Goal: Information Seeking & Learning: Learn about a topic

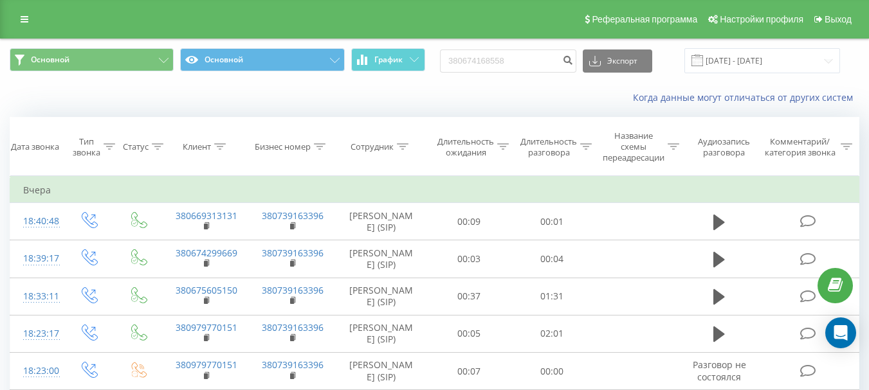
type input "380674168558"
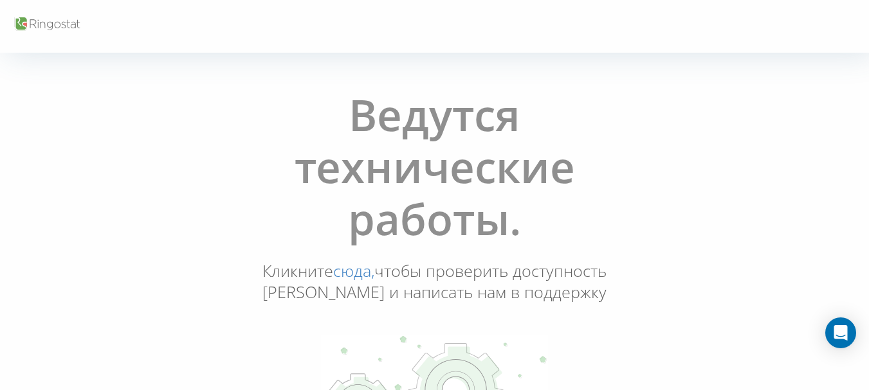
click at [374, 277] on link "сюда," at bounding box center [353, 271] width 41 height 22
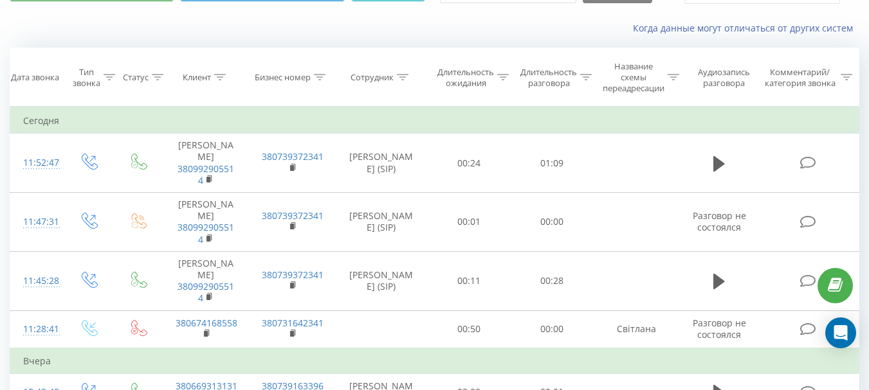
scroll to position [85, 0]
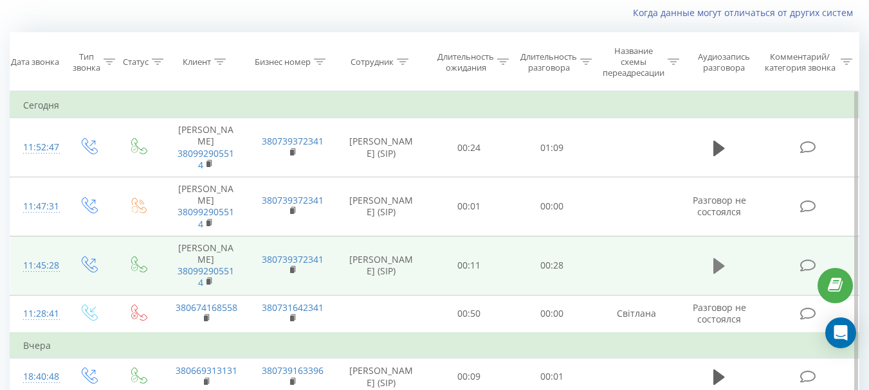
click at [718, 261] on icon at bounding box center [719, 266] width 12 height 18
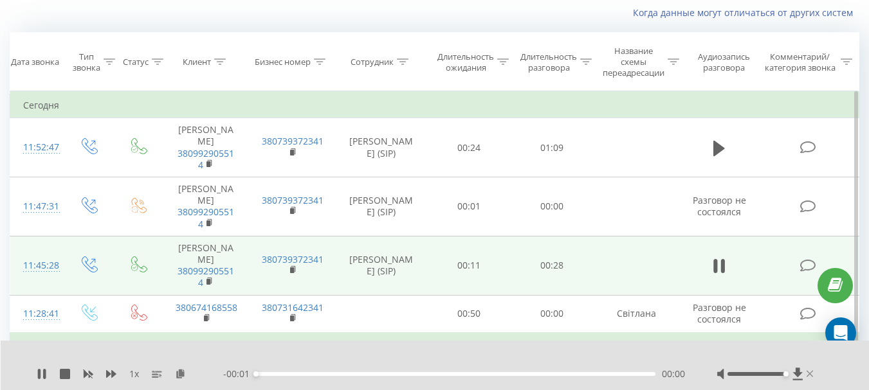
drag, startPoint x: 758, startPoint y: 375, endPoint x: 812, endPoint y: 375, distance: 54.0
click at [812, 375] on div at bounding box center [766, 374] width 99 height 13
click at [42, 372] on icon at bounding box center [42, 374] width 10 height 10
click at [318, 373] on div "00:07" at bounding box center [455, 374] width 399 height 4
click at [42, 377] on icon at bounding box center [42, 374] width 8 height 10
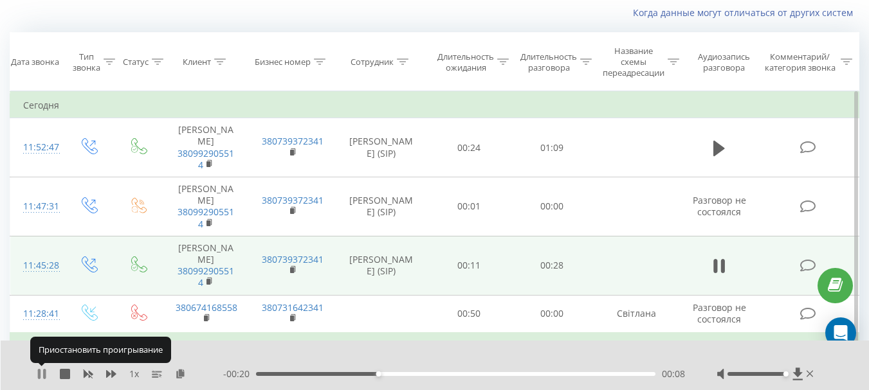
click at [42, 373] on icon at bounding box center [42, 374] width 10 height 10
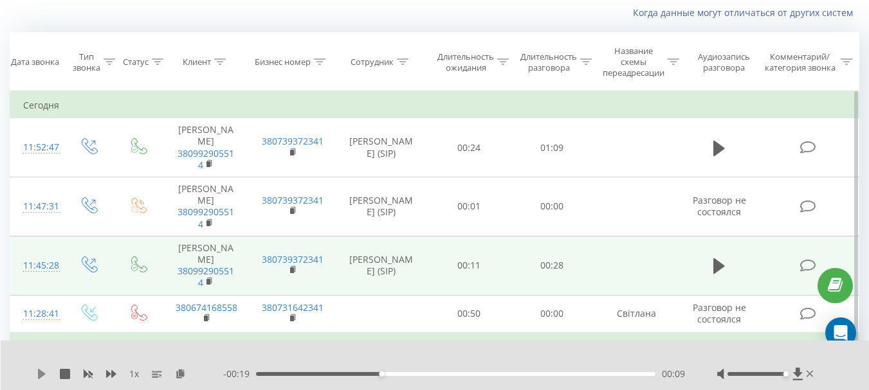
click at [42, 371] on icon at bounding box center [42, 374] width 10 height 10
click at [40, 371] on icon at bounding box center [39, 374] width 3 height 10
click at [41, 372] on icon at bounding box center [42, 374] width 8 height 10
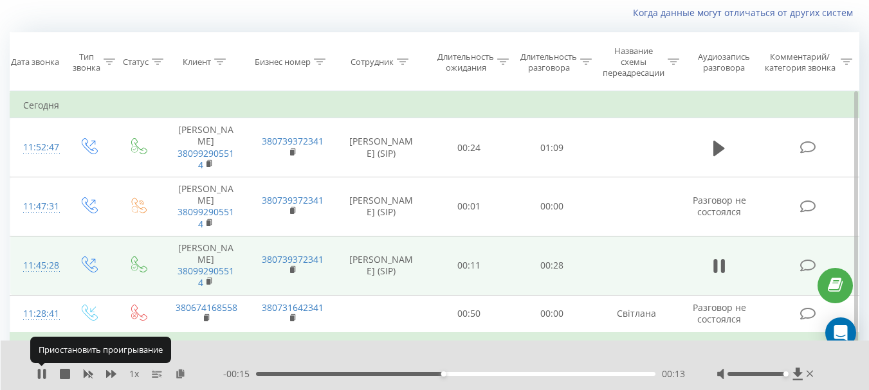
click at [41, 372] on icon at bounding box center [39, 374] width 3 height 10
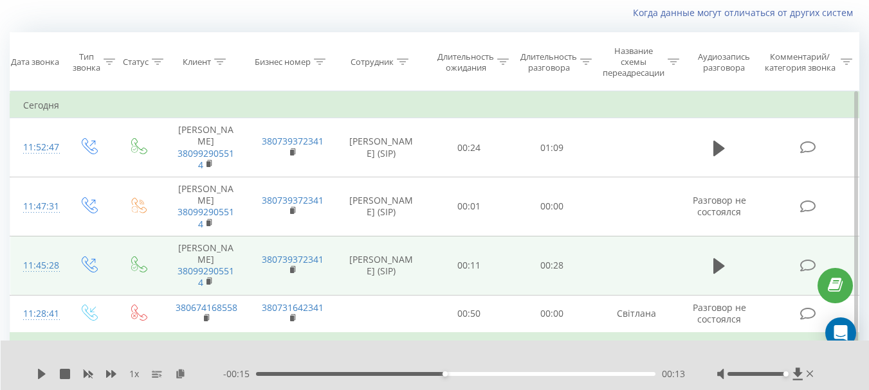
click at [423, 373] on div "00:13" at bounding box center [455, 374] width 399 height 4
click at [45, 378] on icon at bounding box center [42, 374] width 10 height 10
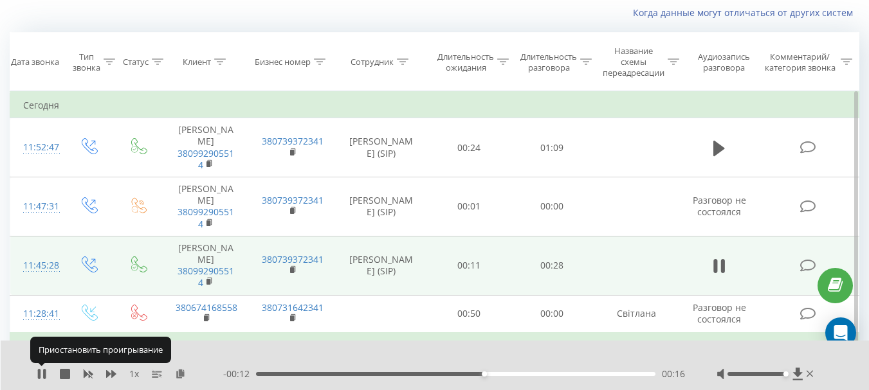
click at [45, 378] on icon at bounding box center [44, 374] width 3 height 10
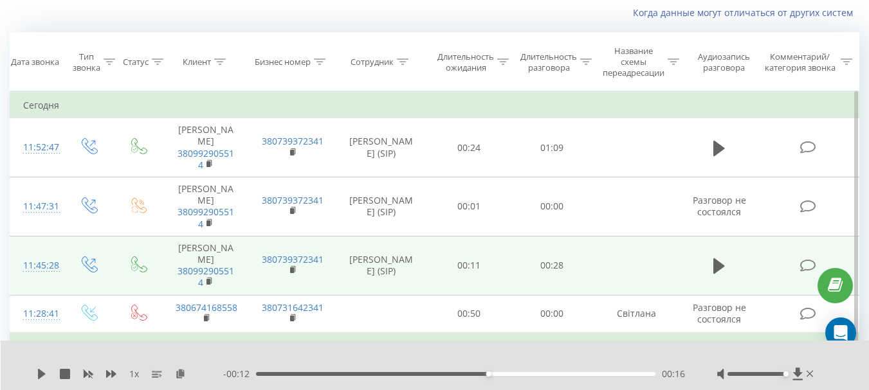
click at [35, 376] on div "1 x - 00:12 00:16 00:16" at bounding box center [435, 366] width 869 height 50
click at [39, 374] on icon at bounding box center [42, 374] width 8 height 10
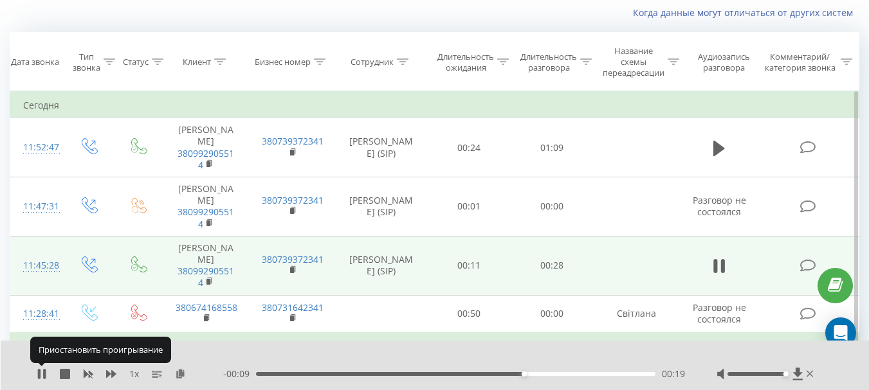
click at [40, 374] on icon at bounding box center [39, 374] width 3 height 10
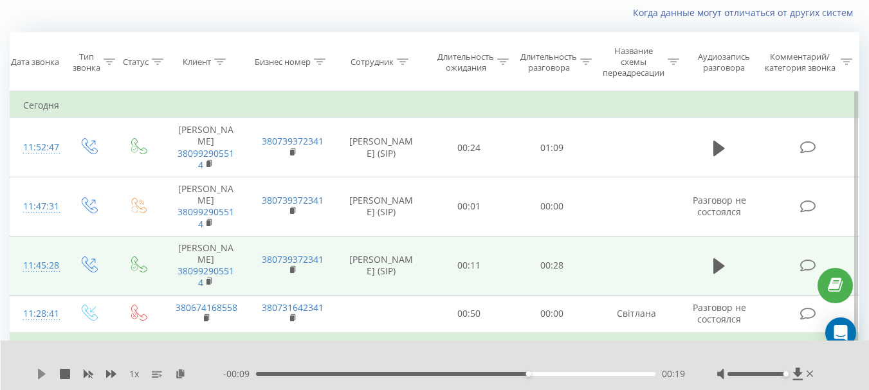
click at [42, 372] on icon at bounding box center [42, 374] width 8 height 10
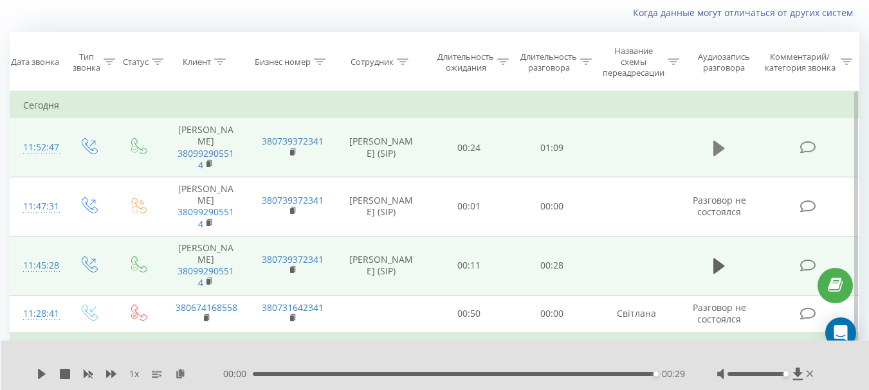
click at [715, 150] on icon at bounding box center [719, 147] width 12 height 15
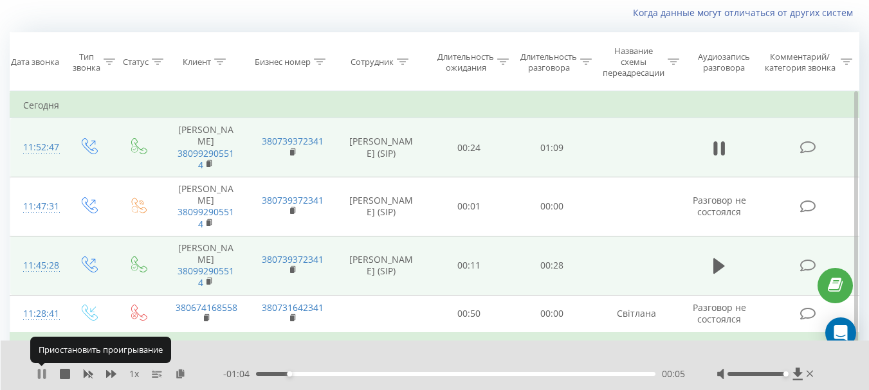
click at [40, 374] on icon at bounding box center [39, 374] width 3 height 10
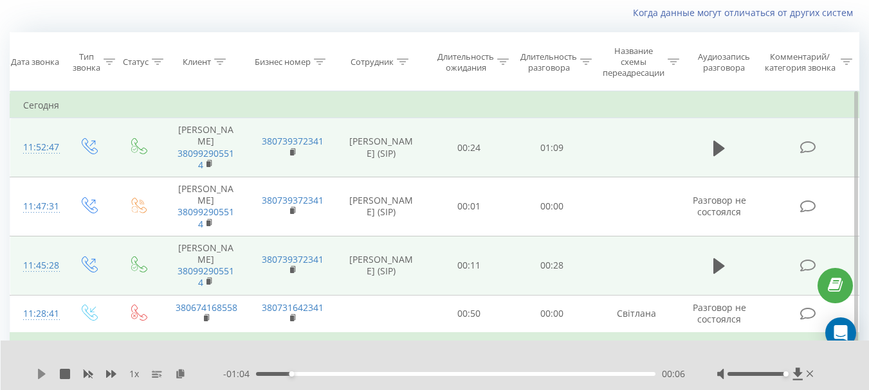
click at [42, 372] on icon at bounding box center [42, 374] width 8 height 10
click at [111, 373] on icon at bounding box center [111, 374] width 10 height 10
click at [44, 374] on icon at bounding box center [44, 374] width 3 height 10
click at [41, 370] on icon at bounding box center [42, 374] width 10 height 10
click at [529, 377] on div "- 00:51 00:19 00:19" at bounding box center [454, 374] width 462 height 13
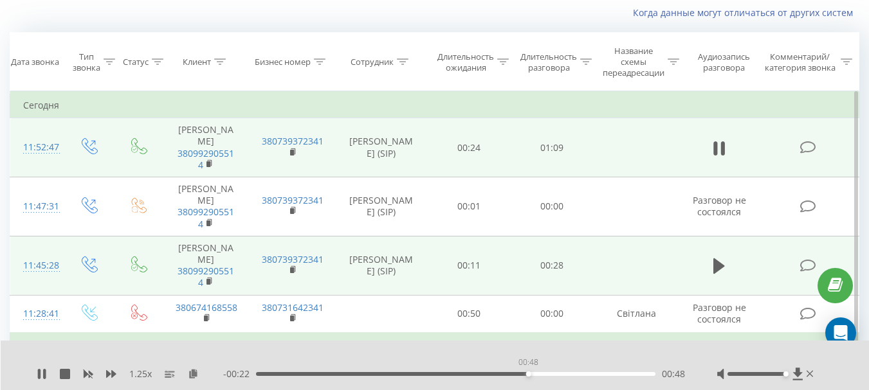
click at [528, 373] on div "00:48" at bounding box center [455, 374] width 399 height 4
click at [392, 372] on div "01:04" at bounding box center [455, 374] width 399 height 4
click at [44, 373] on icon at bounding box center [44, 374] width 3 height 10
click at [44, 372] on icon at bounding box center [42, 374] width 10 height 10
click at [89, 370] on icon at bounding box center [88, 374] width 10 height 10
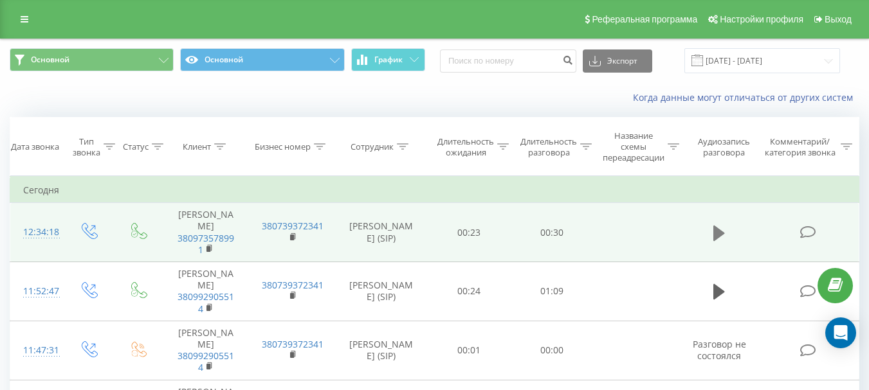
click at [720, 237] on icon at bounding box center [719, 232] width 12 height 15
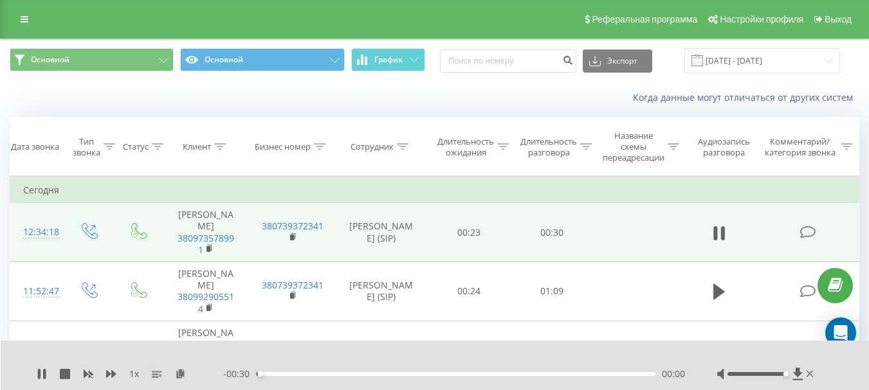
drag, startPoint x: 758, startPoint y: 375, endPoint x: 805, endPoint y: 370, distance: 47.9
click at [805, 370] on div at bounding box center [766, 374] width 99 height 13
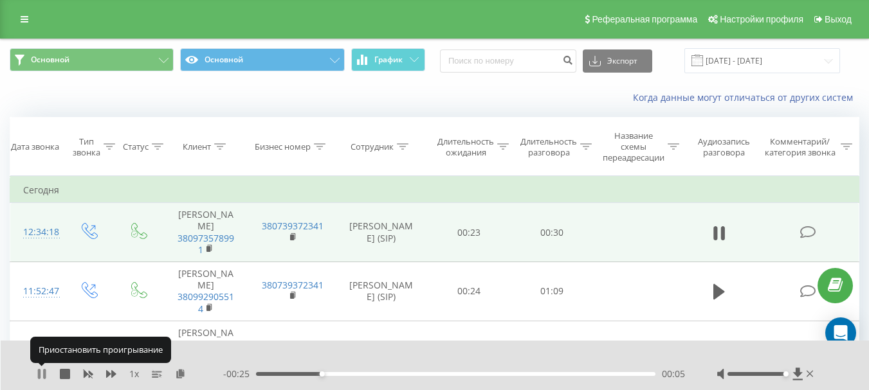
click at [43, 370] on icon at bounding box center [42, 374] width 10 height 10
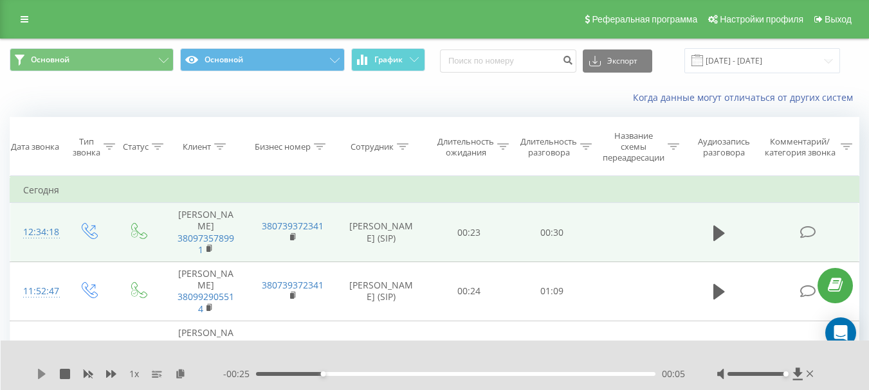
click at [42, 372] on icon at bounding box center [42, 374] width 10 height 10
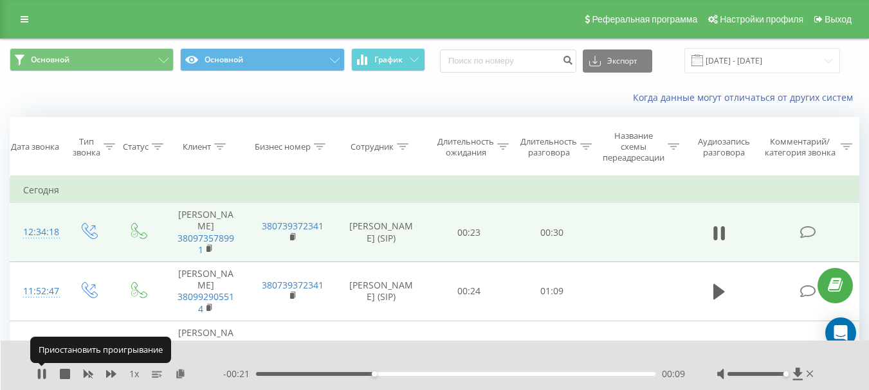
click at [42, 372] on icon at bounding box center [42, 374] width 10 height 10
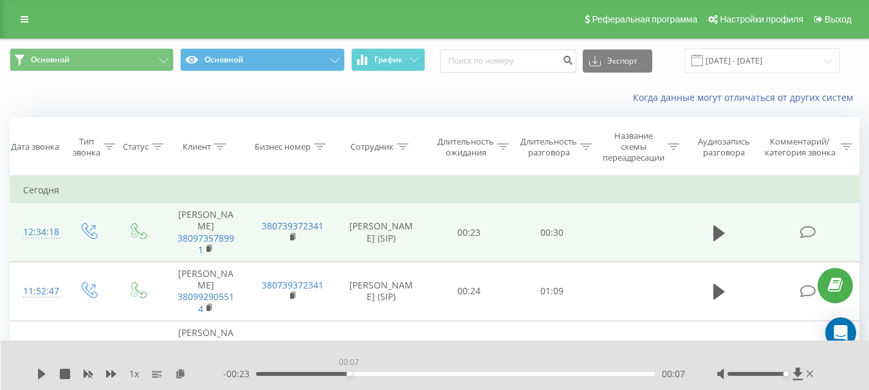
click at [349, 376] on div "00:07" at bounding box center [455, 374] width 399 height 4
click at [41, 371] on icon at bounding box center [42, 374] width 8 height 10
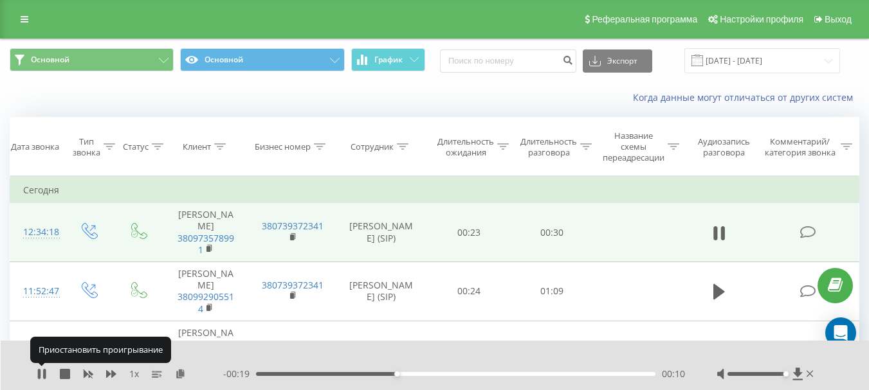
click at [41, 371] on icon at bounding box center [39, 374] width 3 height 10
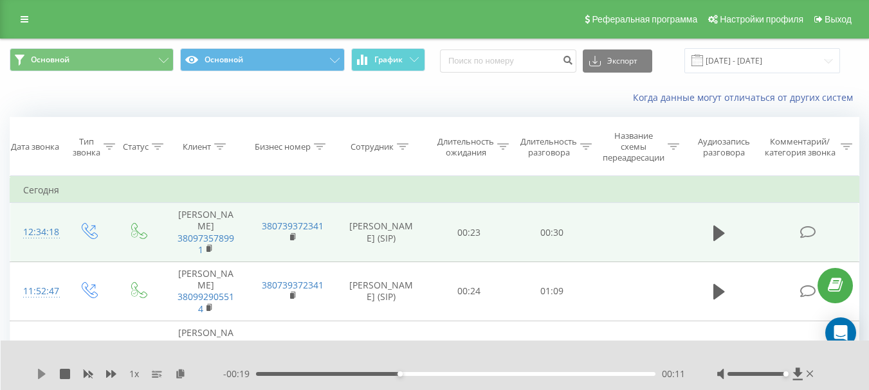
click at [42, 375] on icon at bounding box center [42, 374] width 8 height 10
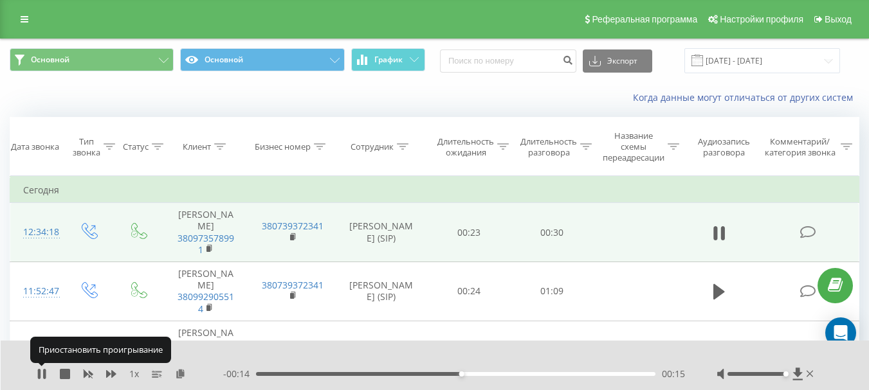
click at [42, 375] on icon at bounding box center [42, 374] width 10 height 10
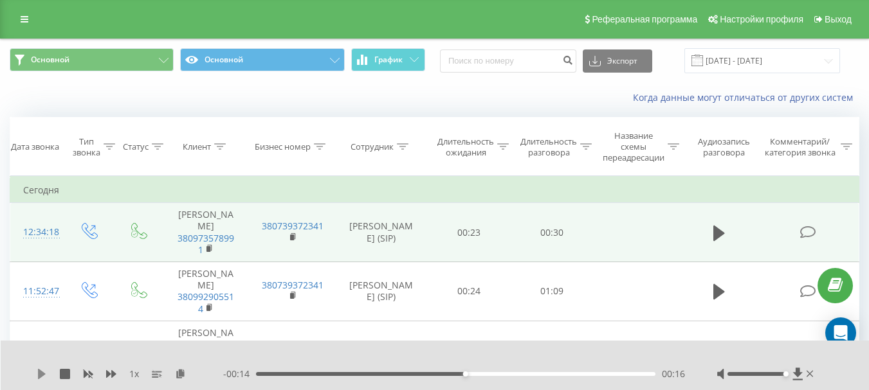
click at [46, 376] on icon at bounding box center [42, 374] width 10 height 10
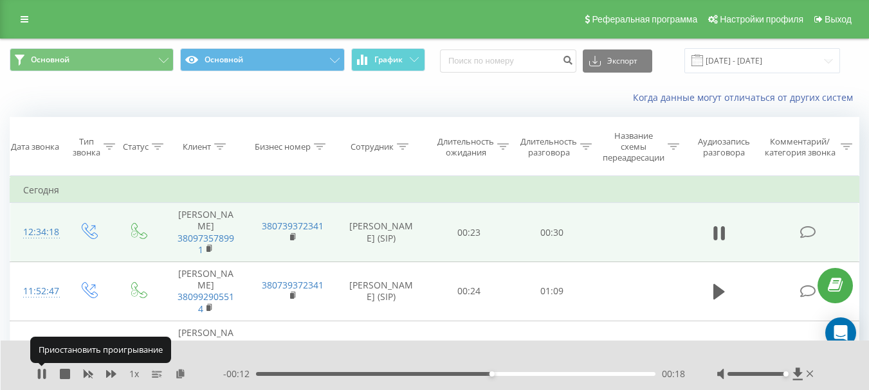
click at [46, 376] on icon at bounding box center [44, 374] width 3 height 10
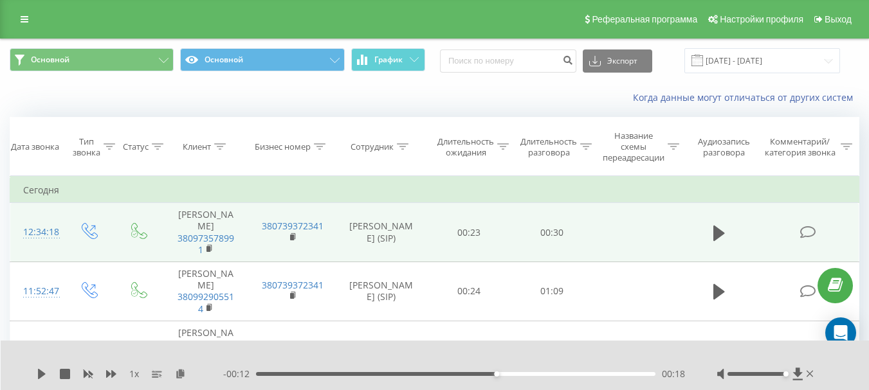
click at [35, 370] on div "1 x - 00:12 00:18 00:18" at bounding box center [435, 366] width 869 height 50
click at [40, 371] on icon at bounding box center [42, 374] width 8 height 10
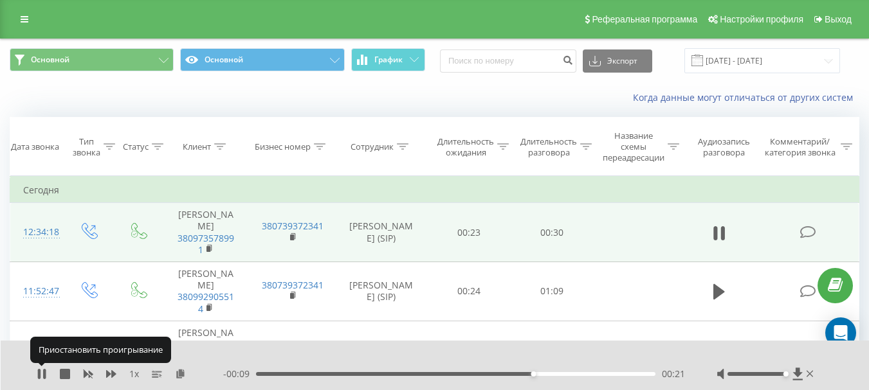
click at [40, 371] on icon at bounding box center [39, 374] width 3 height 10
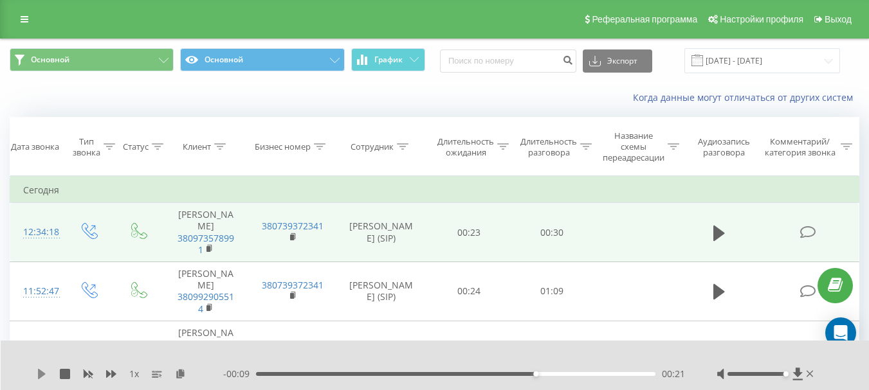
click at [44, 374] on icon at bounding box center [42, 374] width 8 height 10
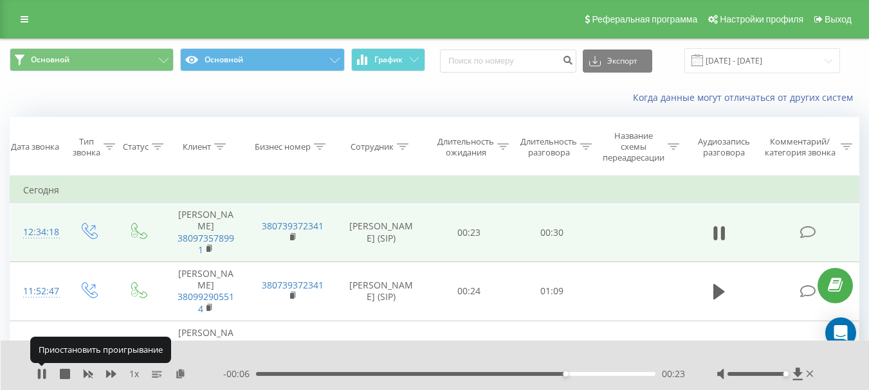
click at [43, 374] on icon at bounding box center [42, 374] width 10 height 10
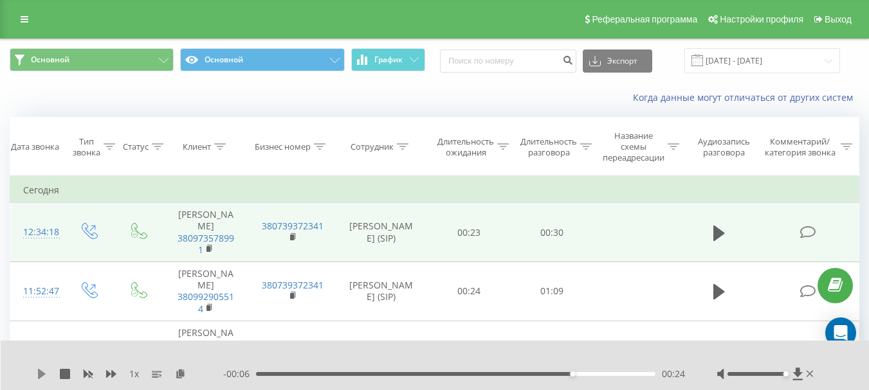
click at [39, 371] on icon at bounding box center [42, 374] width 8 height 10
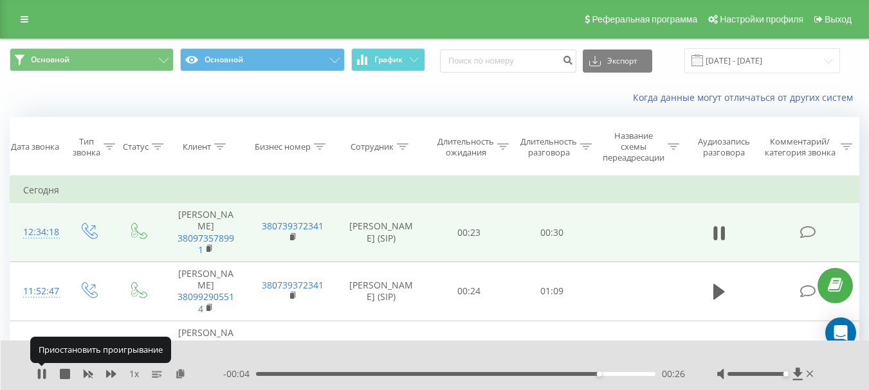
click at [39, 371] on icon at bounding box center [39, 374] width 3 height 10
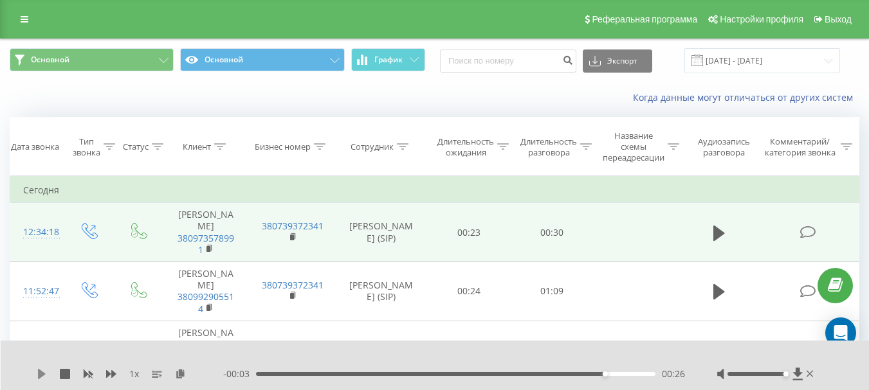
click at [42, 376] on icon at bounding box center [42, 374] width 8 height 10
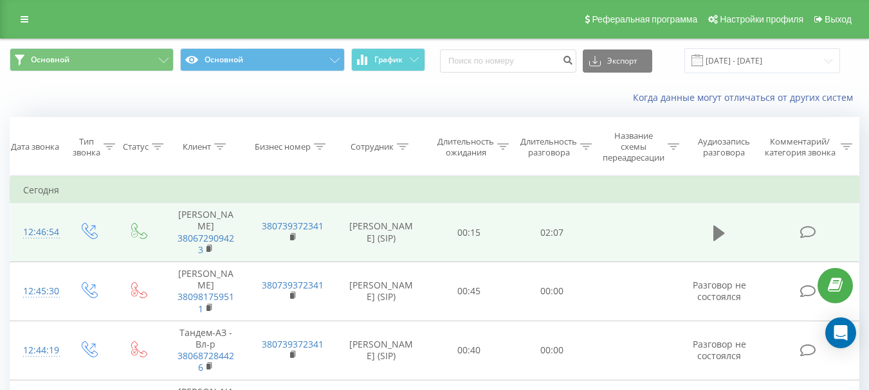
click at [714, 232] on icon at bounding box center [719, 232] width 12 height 15
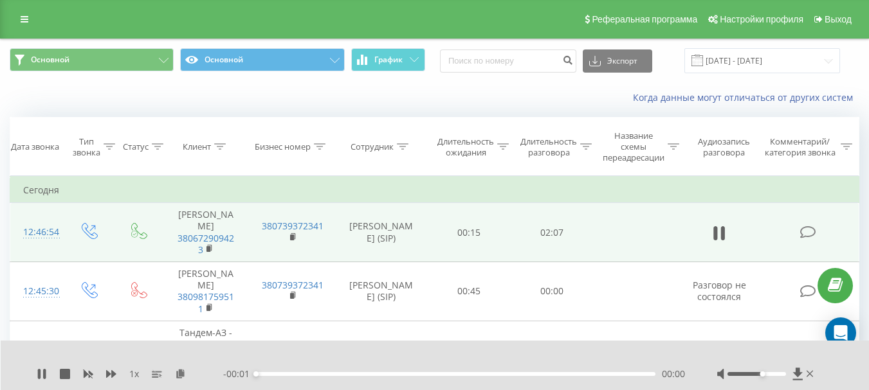
drag, startPoint x: 759, startPoint y: 372, endPoint x: 870, endPoint y: 374, distance: 111.3
click at [868, 374] on html "[DOMAIN_NAME] Проекты [DOMAIN_NAME] Дашборд Центр обращений Журнал звонков Журн…" at bounding box center [434, 195] width 869 height 390
click at [39, 372] on icon at bounding box center [39, 374] width 3 height 10
click at [41, 374] on icon at bounding box center [42, 374] width 8 height 10
click at [37, 373] on icon at bounding box center [42, 374] width 10 height 10
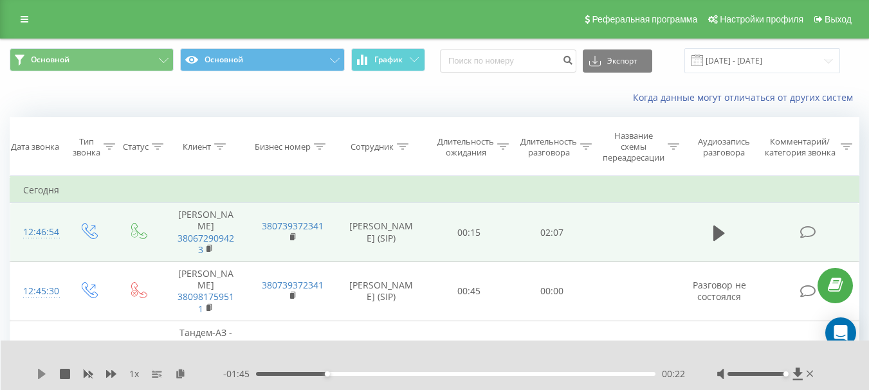
click at [44, 376] on icon at bounding box center [42, 374] width 10 height 10
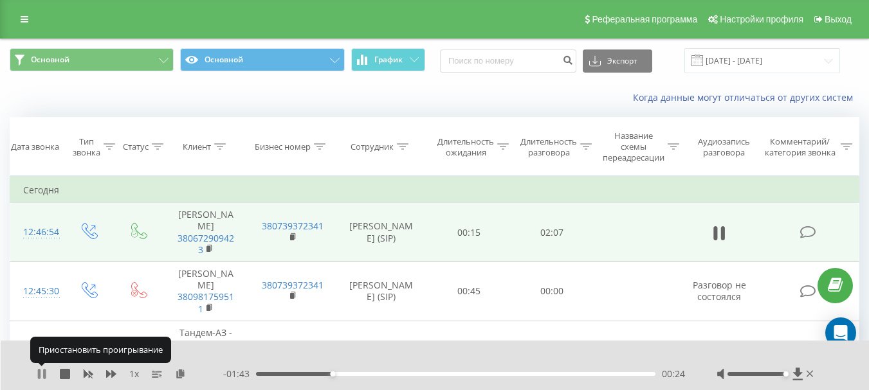
click at [44, 374] on icon at bounding box center [44, 374] width 3 height 10
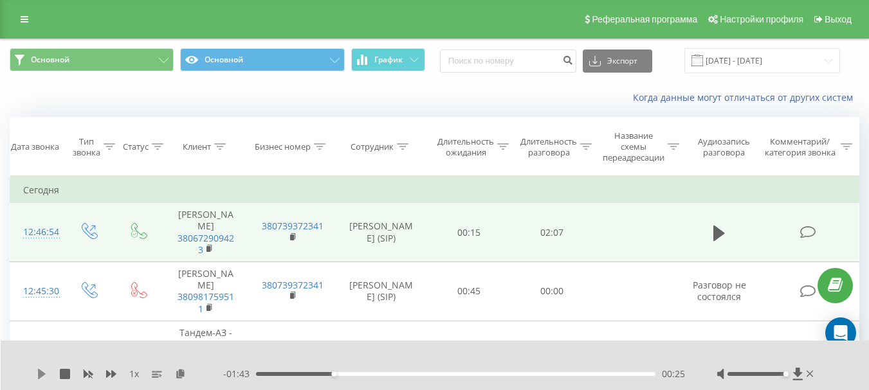
click at [41, 370] on icon at bounding box center [42, 374] width 10 height 10
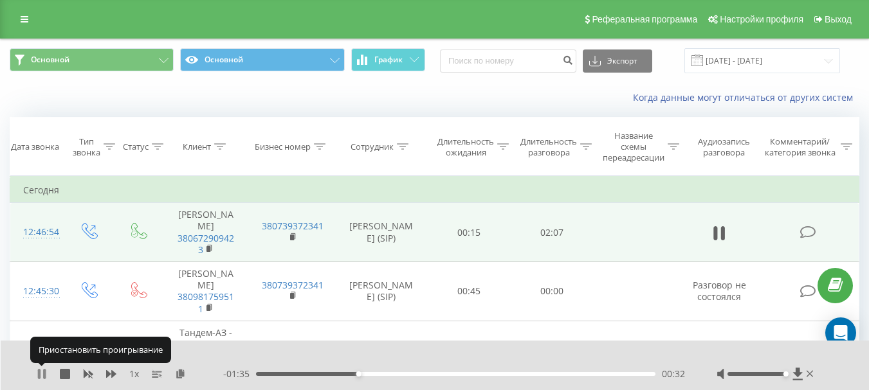
click at [41, 370] on icon at bounding box center [42, 374] width 10 height 10
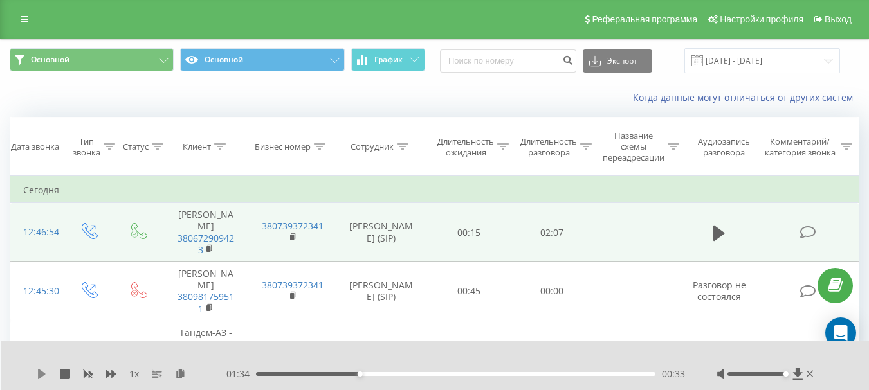
click at [43, 370] on icon at bounding box center [42, 374] width 10 height 10
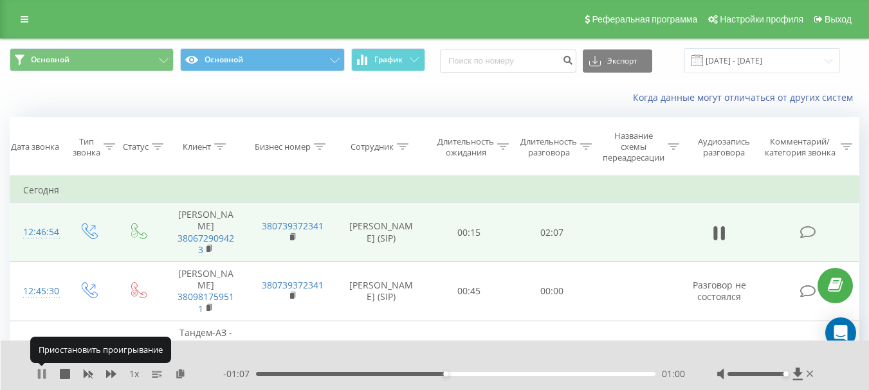
click at [42, 373] on icon at bounding box center [42, 374] width 10 height 10
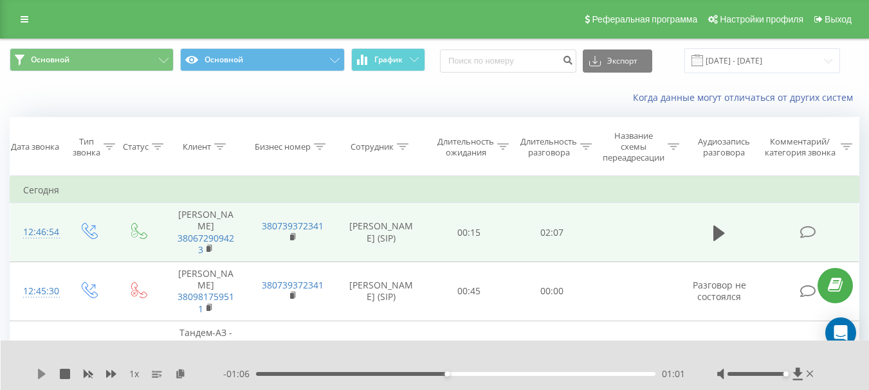
click at [39, 375] on icon at bounding box center [42, 374] width 8 height 10
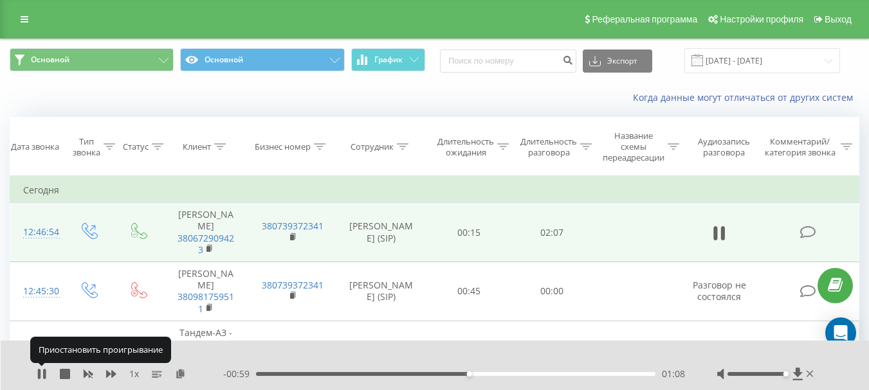
click at [39, 375] on icon at bounding box center [39, 374] width 3 height 10
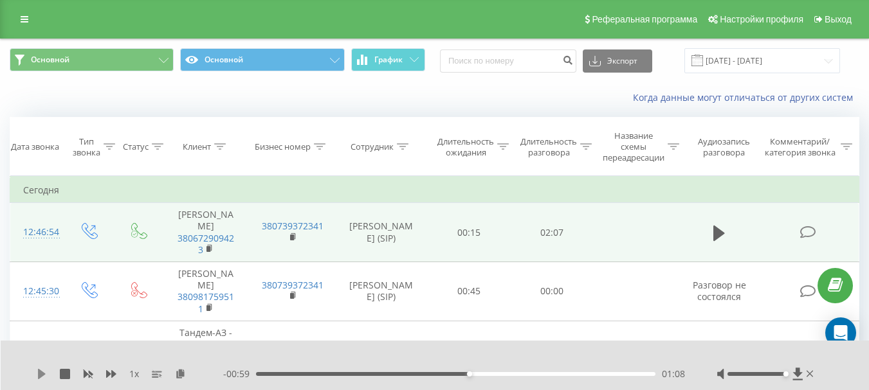
click at [38, 370] on icon at bounding box center [42, 374] width 10 height 10
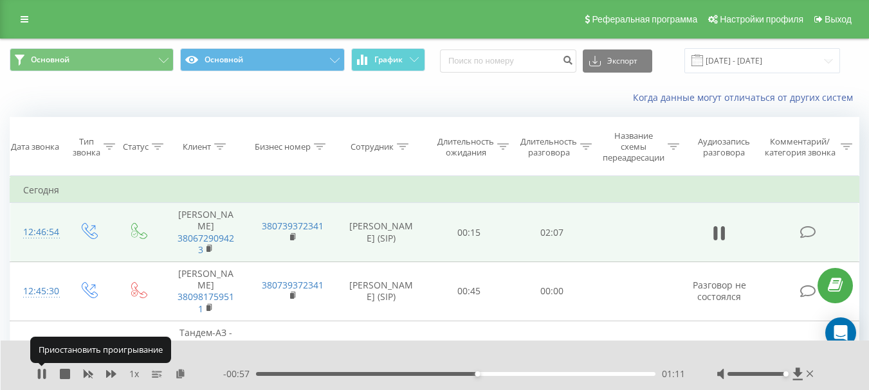
click at [38, 370] on icon at bounding box center [39, 374] width 3 height 10
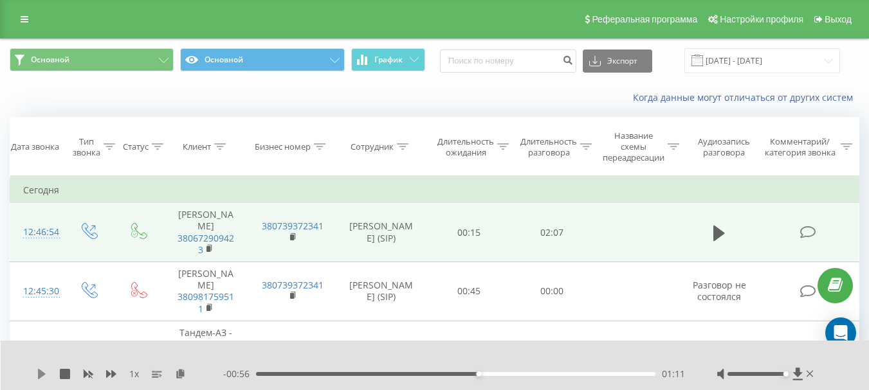
click at [41, 374] on icon at bounding box center [42, 374] width 8 height 10
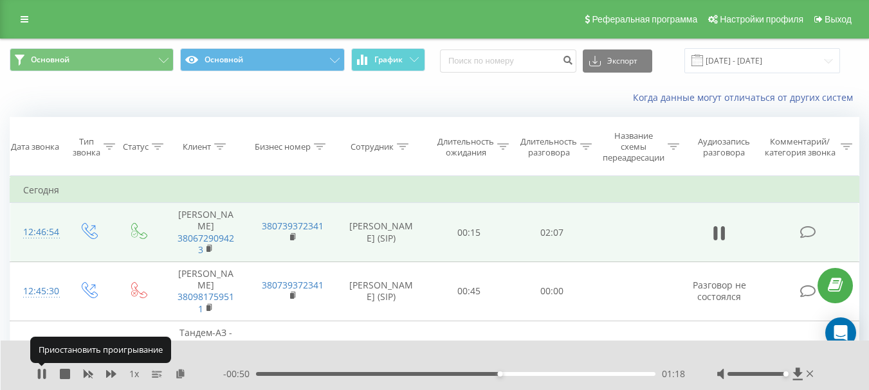
click at [41, 374] on icon at bounding box center [39, 374] width 3 height 10
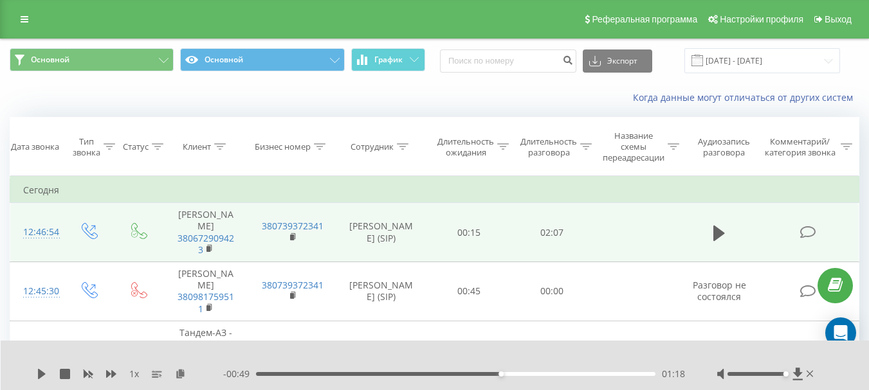
click at [42, 369] on div "1 x" at bounding box center [130, 374] width 187 height 13
click at [42, 370] on icon at bounding box center [42, 374] width 10 height 10
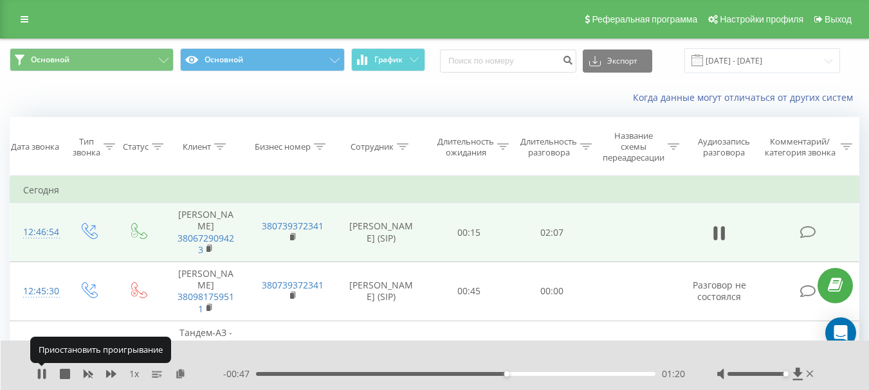
click at [42, 370] on icon at bounding box center [42, 374] width 10 height 10
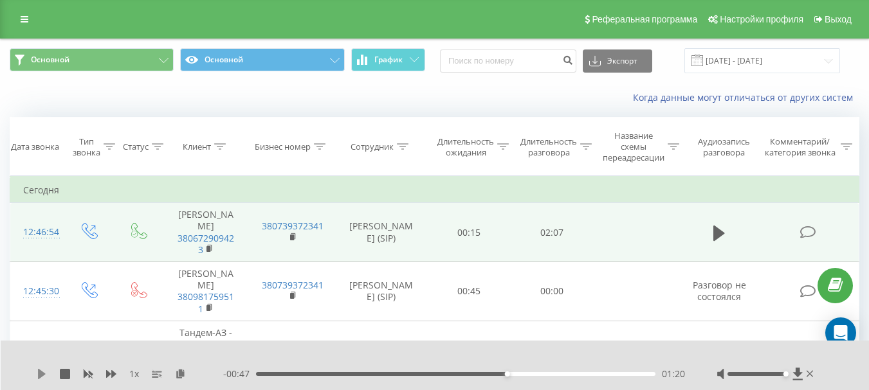
click at [37, 373] on icon at bounding box center [42, 374] width 10 height 10
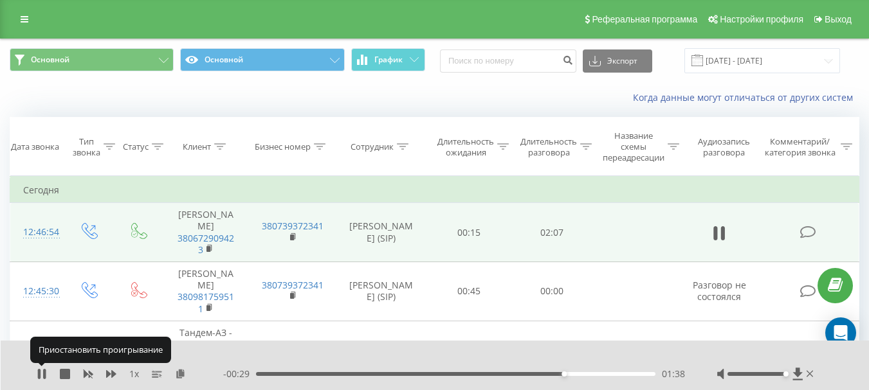
click at [36, 373] on div "1 x - 00:29 01:38 01:38" at bounding box center [435, 366] width 869 height 50
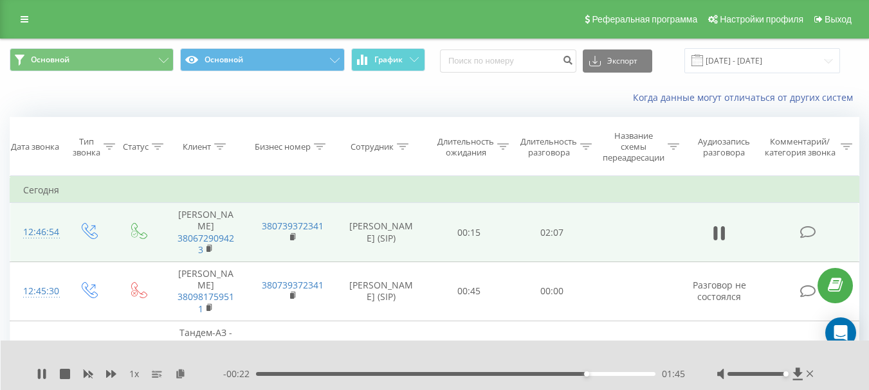
click at [36, 369] on div "1 x - 00:22 01:45 01:45" at bounding box center [435, 366] width 869 height 50
click at [41, 372] on icon at bounding box center [39, 374] width 3 height 10
click at [44, 374] on icon at bounding box center [42, 374] width 8 height 10
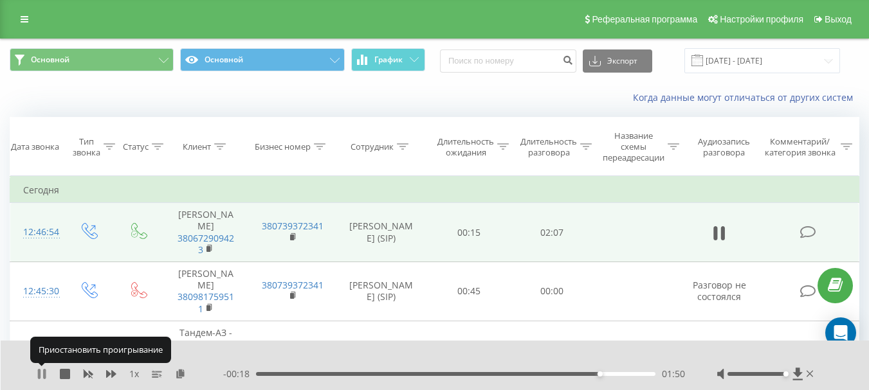
click at [46, 372] on icon at bounding box center [44, 374] width 3 height 10
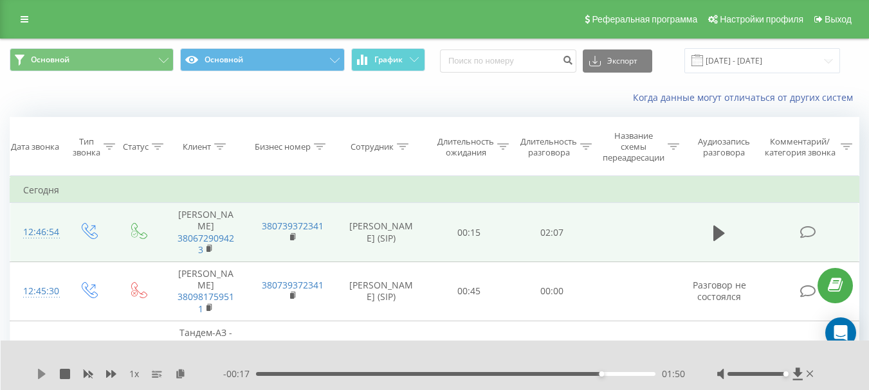
click at [45, 374] on icon at bounding box center [42, 374] width 10 height 10
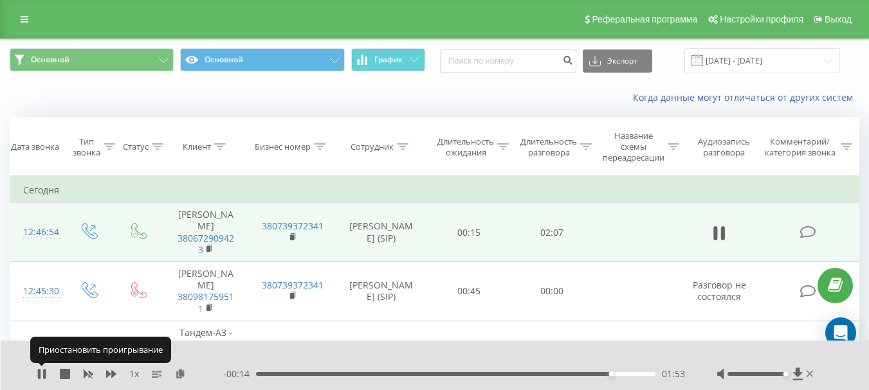
click at [45, 374] on icon at bounding box center [44, 374] width 3 height 10
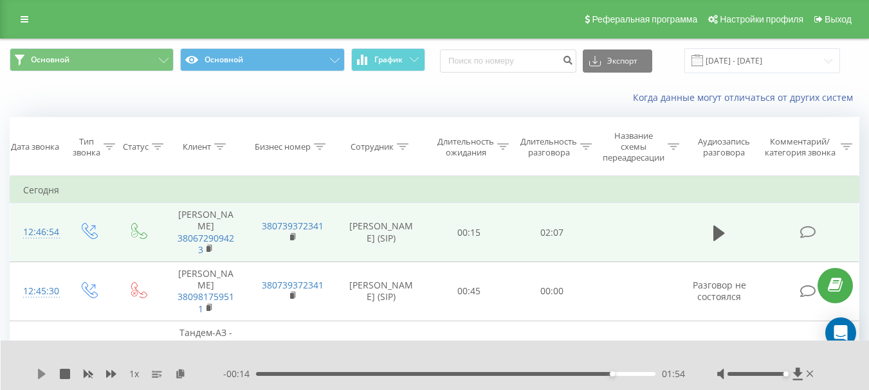
click at [43, 375] on icon at bounding box center [42, 374] width 8 height 10
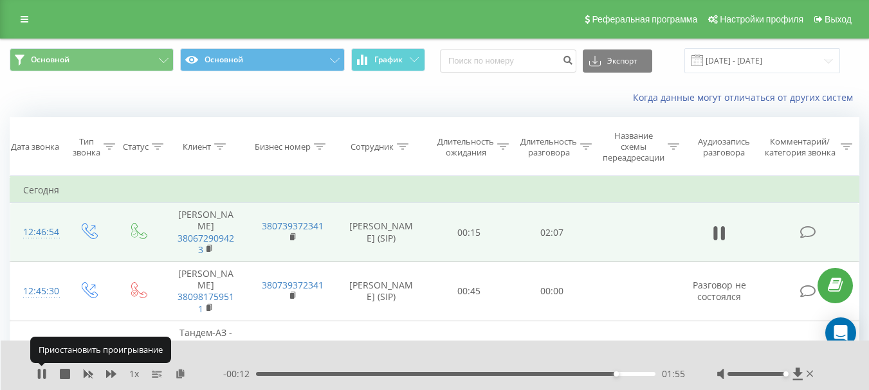
click at [43, 375] on icon at bounding box center [42, 374] width 10 height 10
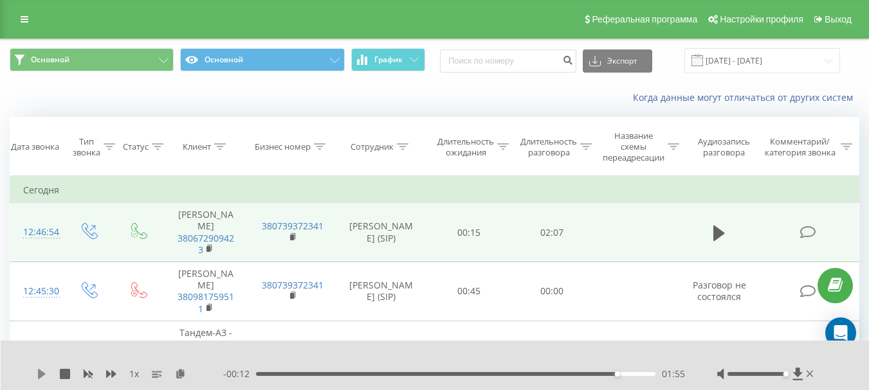
click at [43, 372] on icon at bounding box center [42, 374] width 10 height 10
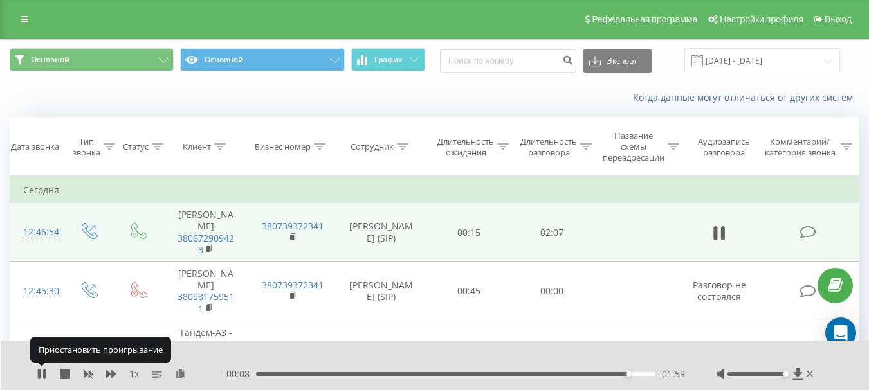
click at [43, 372] on icon at bounding box center [42, 374] width 10 height 10
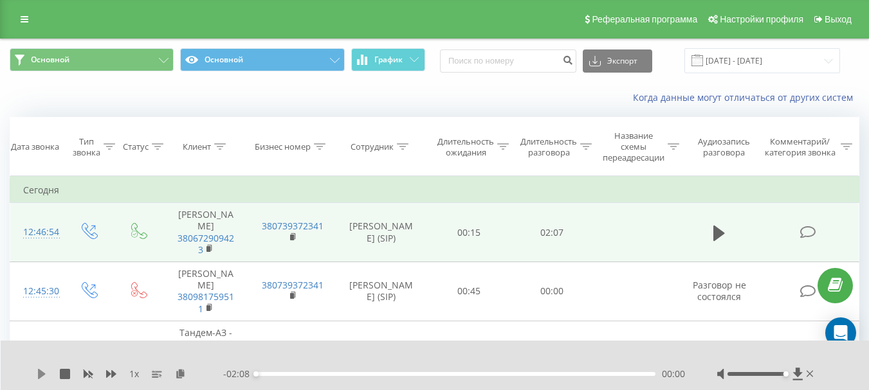
click at [41, 372] on icon at bounding box center [42, 374] width 8 height 10
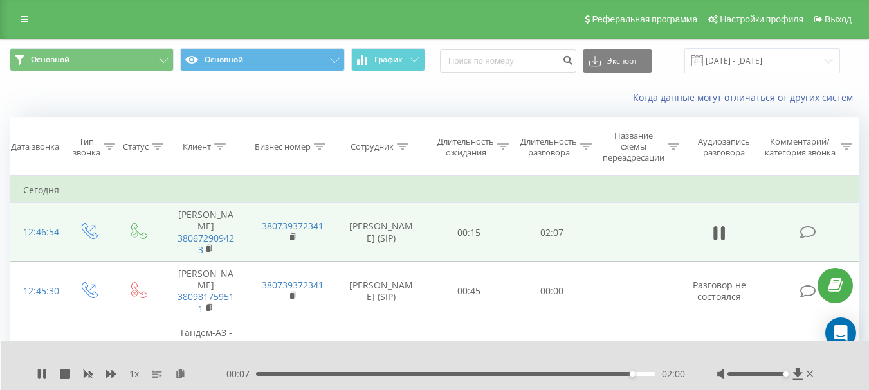
click at [612, 377] on div "- 00:07 02:00 02:00" at bounding box center [454, 374] width 462 height 13
click at [612, 376] on div "01:54" at bounding box center [455, 374] width 399 height 4
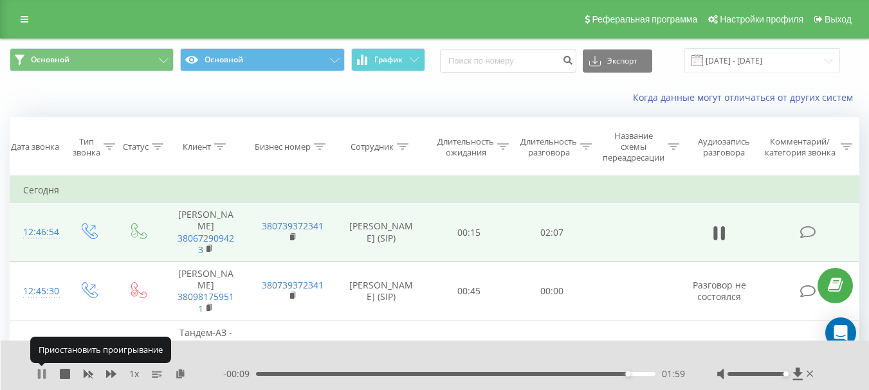
click at [41, 372] on icon at bounding box center [39, 374] width 3 height 10
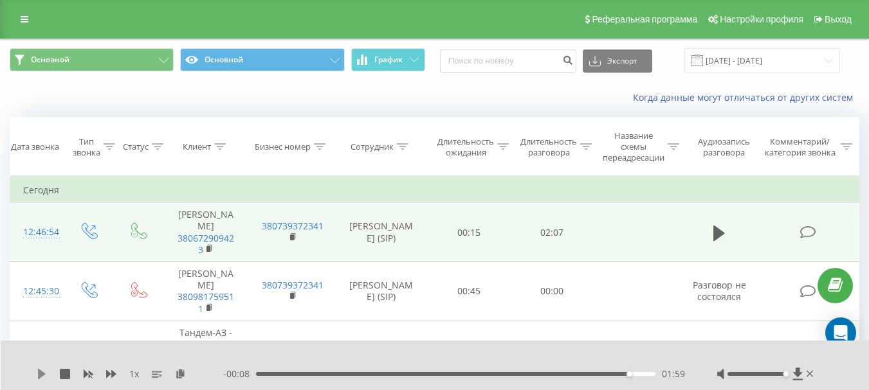
click at [42, 372] on icon at bounding box center [42, 374] width 8 height 10
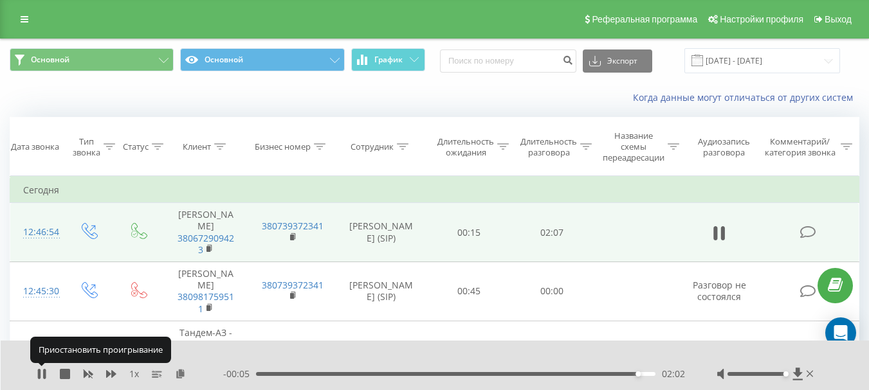
click at [42, 372] on icon at bounding box center [42, 374] width 10 height 10
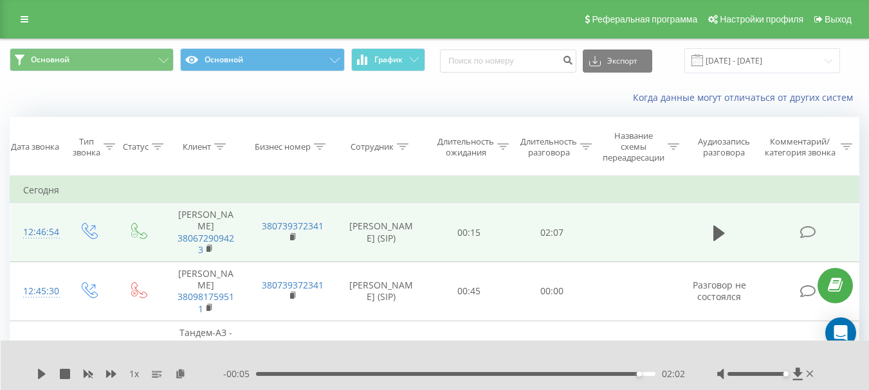
click at [48, 371] on div "1 x" at bounding box center [130, 374] width 187 height 13
click at [44, 373] on icon at bounding box center [42, 374] width 8 height 10
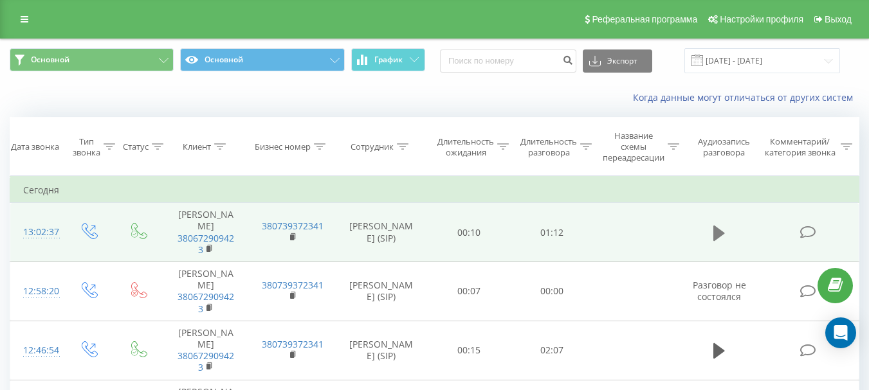
click at [719, 232] on icon at bounding box center [719, 232] width 12 height 15
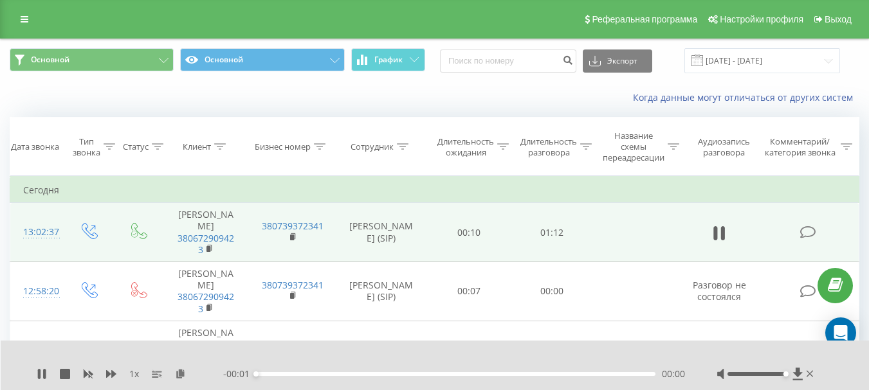
drag, startPoint x: 756, startPoint y: 376, endPoint x: 848, endPoint y: 373, distance: 92.7
click at [848, 373] on div "1 x - 00:01 00:00 00:00" at bounding box center [435, 366] width 869 height 50
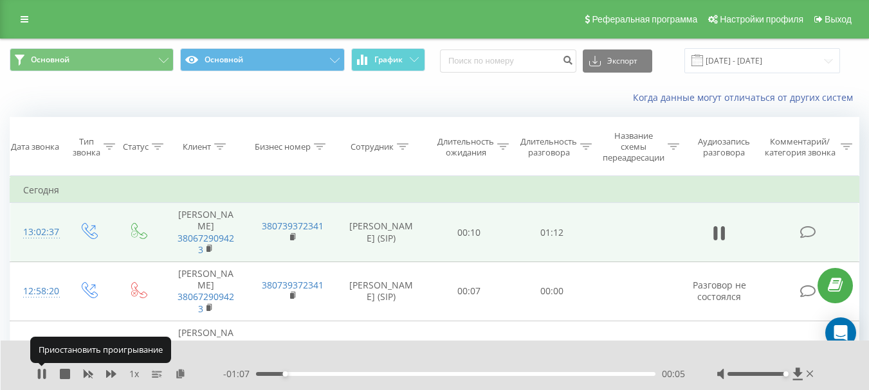
drag, startPoint x: 41, startPoint y: 371, endPoint x: 82, endPoint y: 389, distance: 44.3
click at [42, 371] on icon at bounding box center [42, 374] width 10 height 10
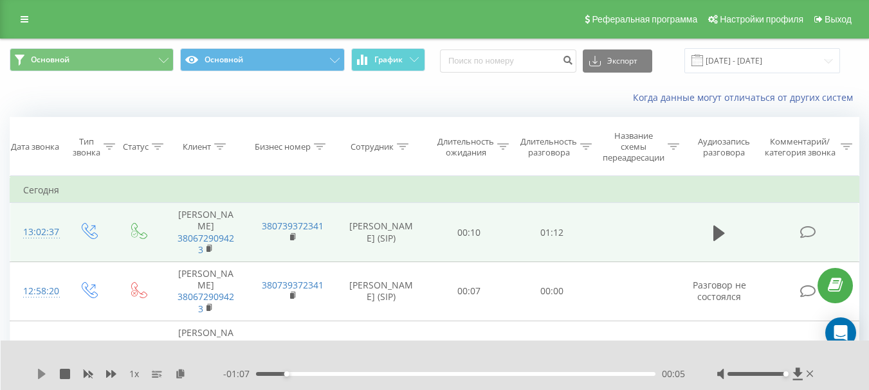
click at [40, 374] on icon at bounding box center [42, 374] width 8 height 10
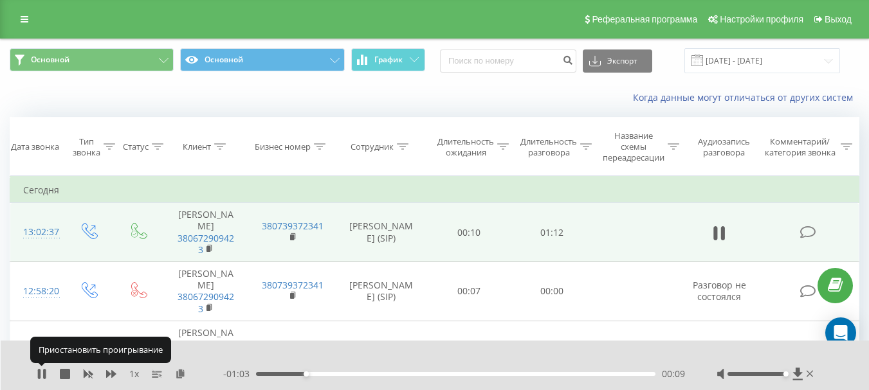
click at [40, 374] on icon at bounding box center [39, 374] width 3 height 10
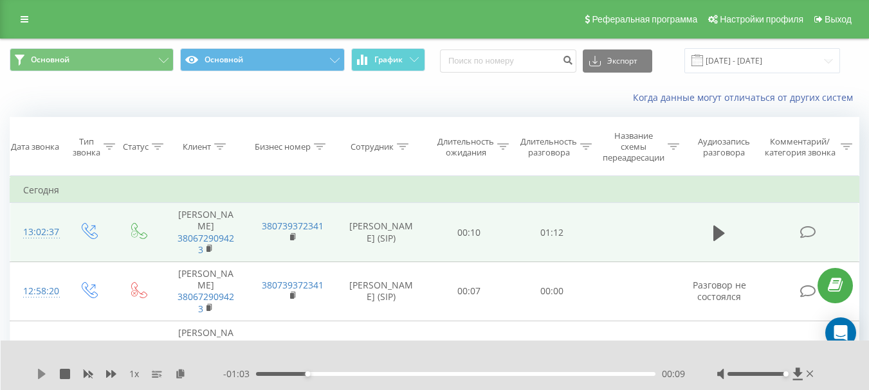
click at [40, 372] on icon at bounding box center [42, 374] width 8 height 10
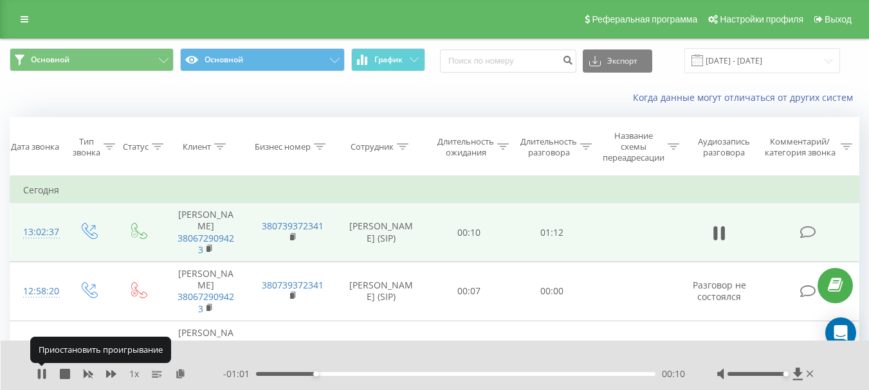
click at [40, 372] on icon at bounding box center [39, 374] width 3 height 10
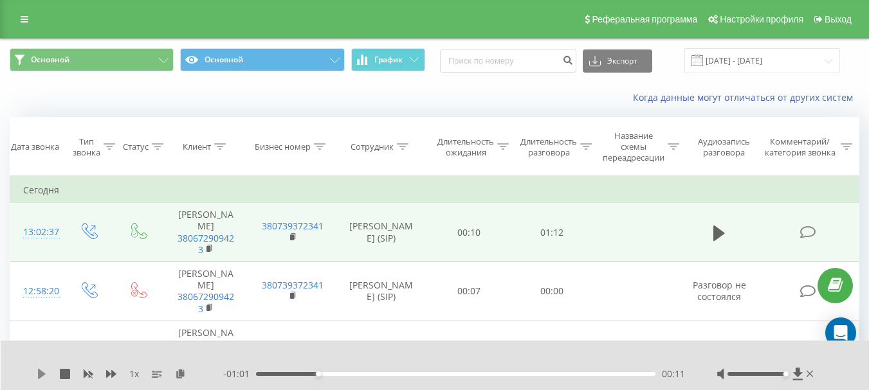
click at [41, 373] on icon at bounding box center [42, 374] width 8 height 10
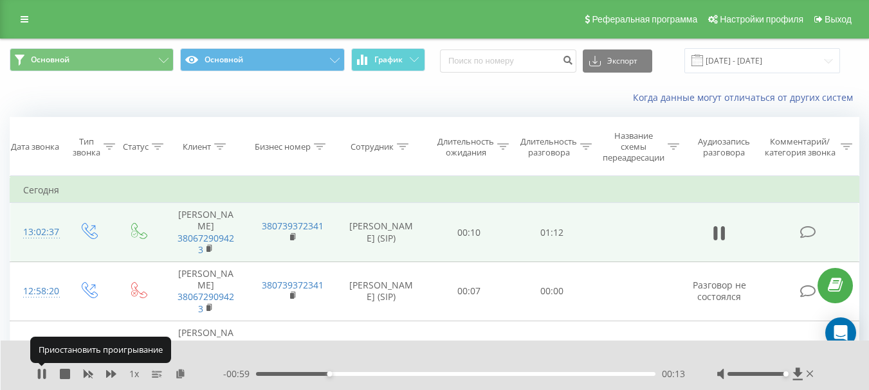
click at [41, 373] on icon at bounding box center [42, 374] width 10 height 10
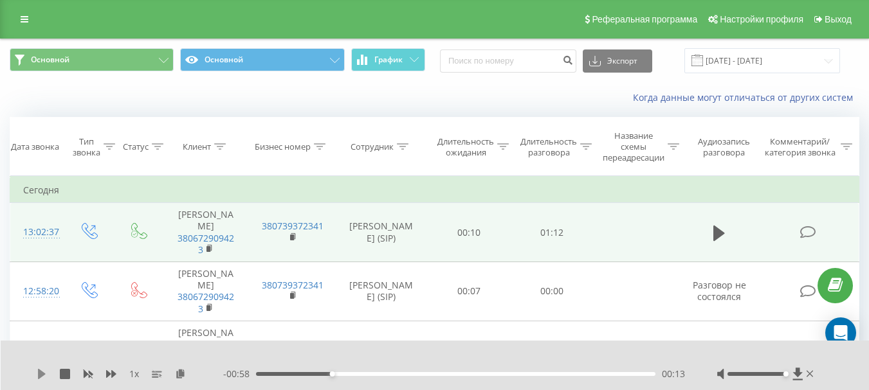
click at [41, 370] on icon at bounding box center [42, 374] width 10 height 10
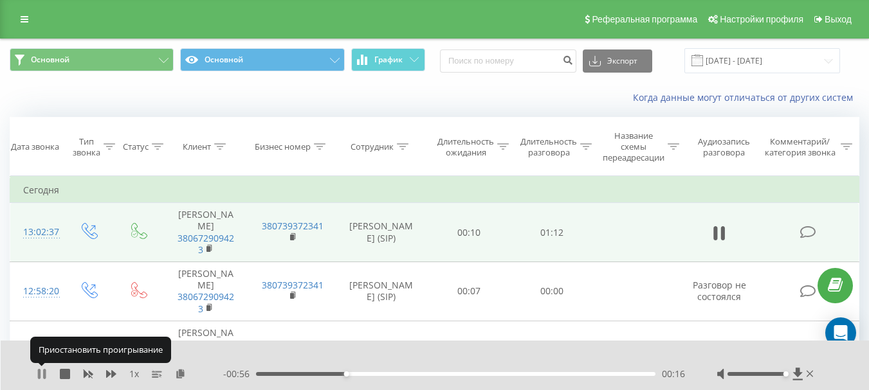
click at [42, 370] on icon at bounding box center [42, 374] width 10 height 10
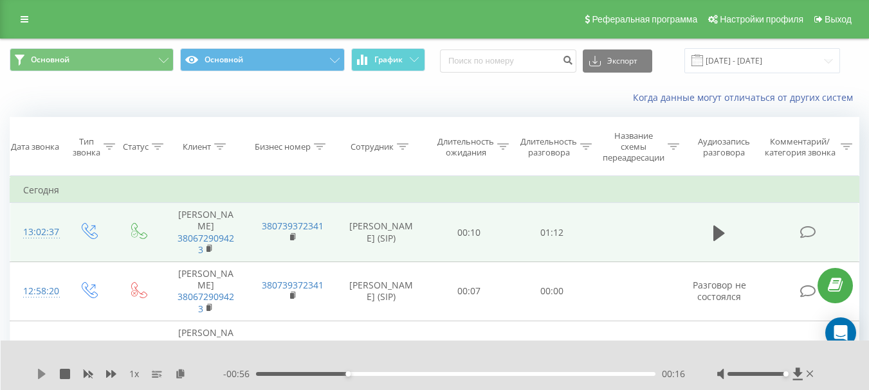
click at [41, 374] on icon at bounding box center [42, 374] width 8 height 10
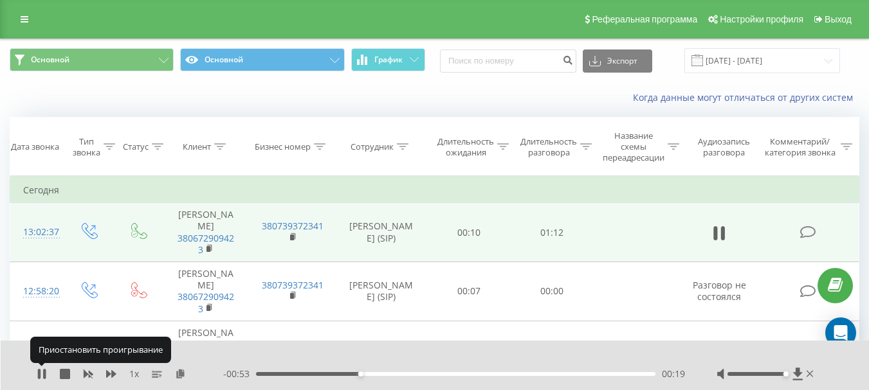
click at [41, 374] on icon at bounding box center [42, 374] width 10 height 10
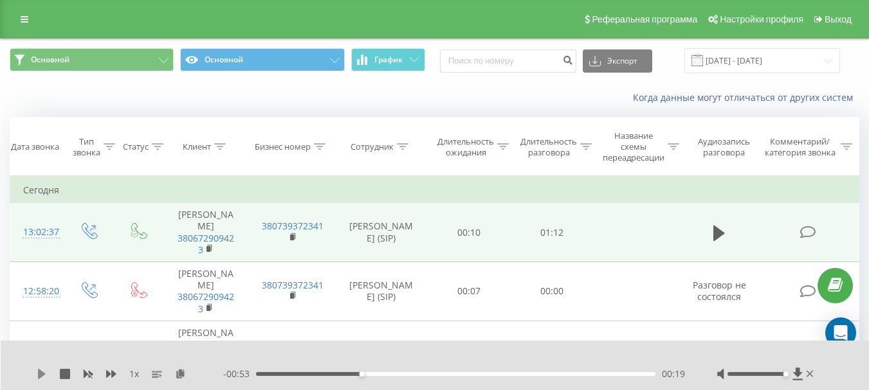
click at [40, 370] on icon at bounding box center [42, 374] width 10 height 10
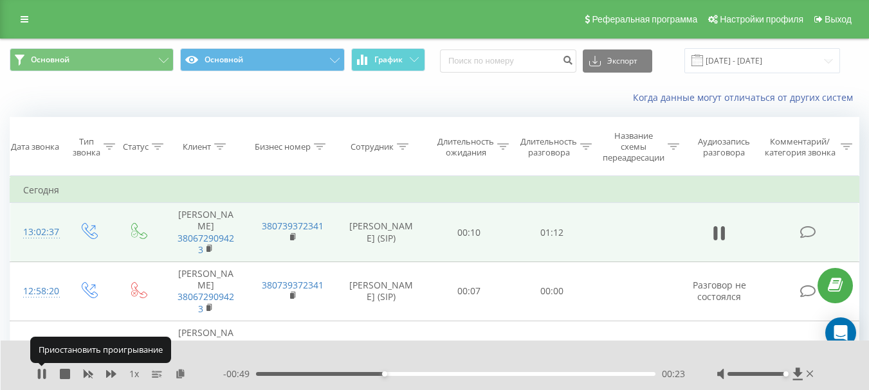
click at [40, 370] on icon at bounding box center [39, 374] width 3 height 10
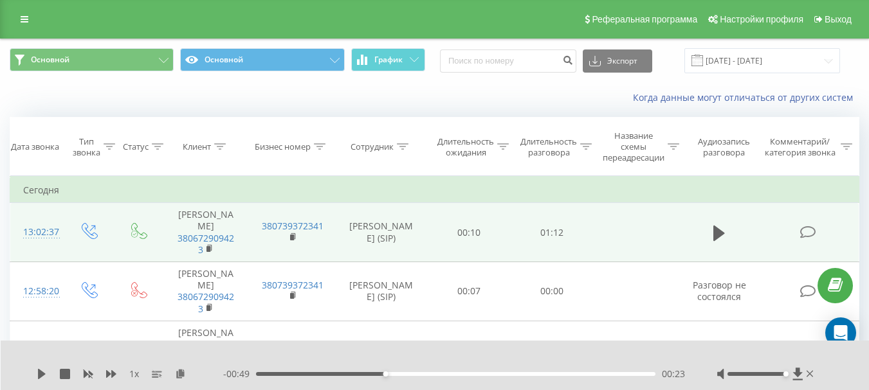
click at [364, 373] on div "00:23" at bounding box center [455, 374] width 399 height 4
click at [41, 369] on icon at bounding box center [42, 374] width 10 height 10
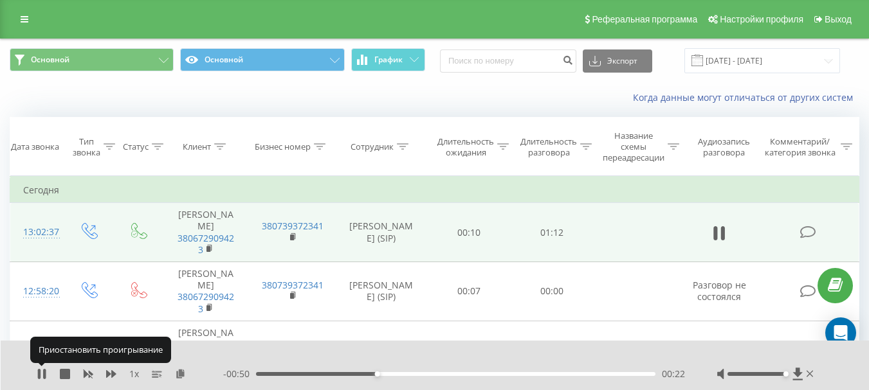
click at [41, 369] on icon at bounding box center [42, 374] width 10 height 10
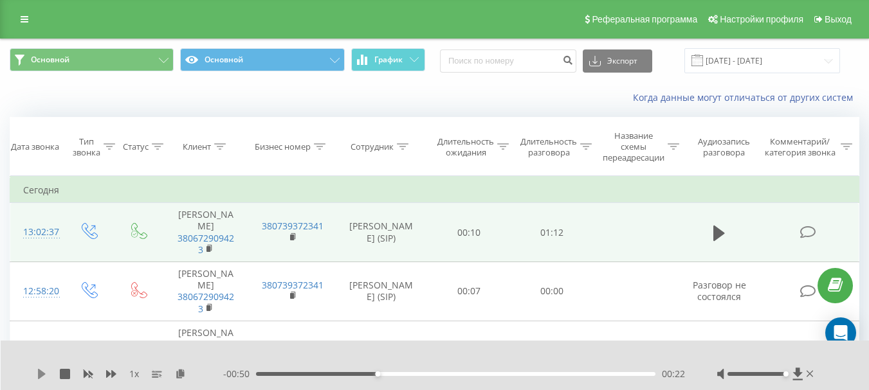
click at [38, 373] on icon at bounding box center [42, 374] width 10 height 10
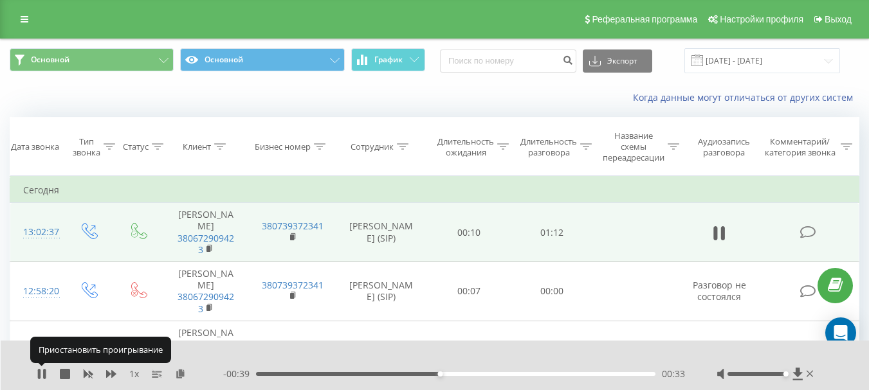
click at [38, 373] on icon at bounding box center [39, 374] width 3 height 10
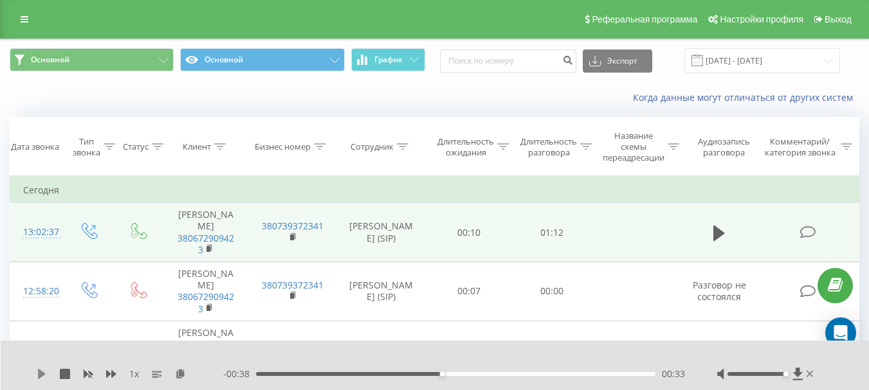
click at [37, 373] on icon at bounding box center [42, 374] width 10 height 10
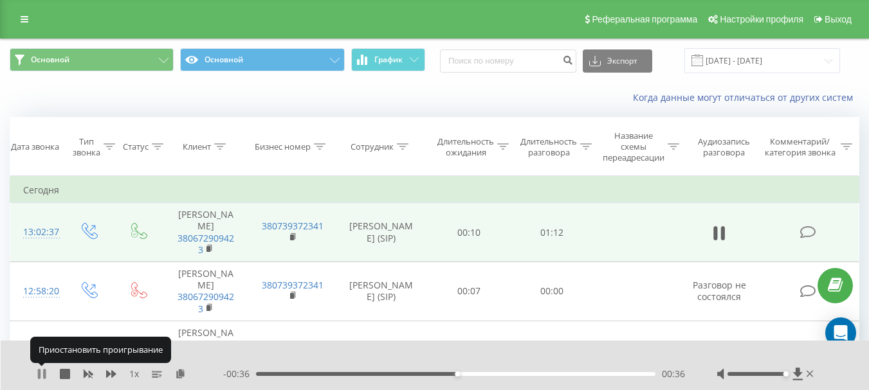
click at [37, 372] on icon at bounding box center [42, 374] width 10 height 10
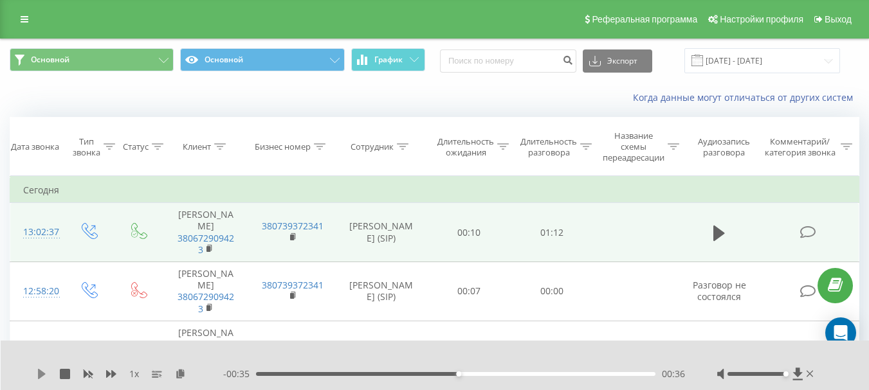
click at [45, 372] on icon at bounding box center [42, 374] width 10 height 10
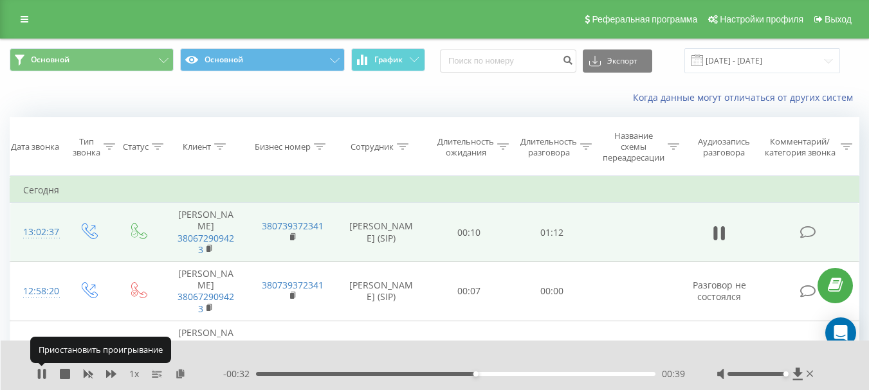
click at [45, 372] on icon at bounding box center [44, 374] width 3 height 10
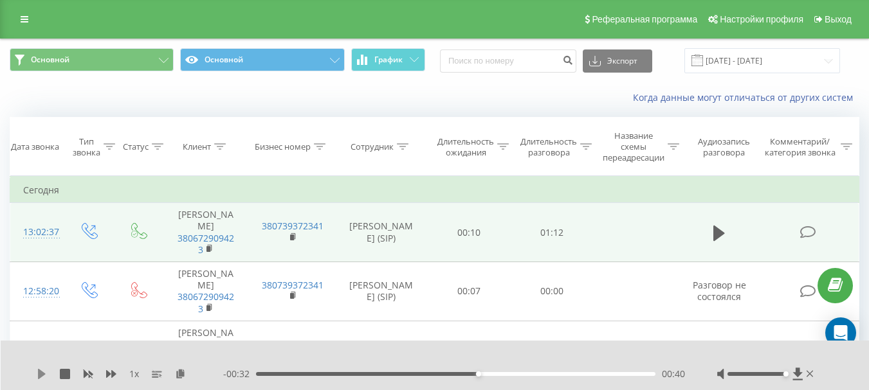
click at [39, 374] on icon at bounding box center [42, 374] width 8 height 10
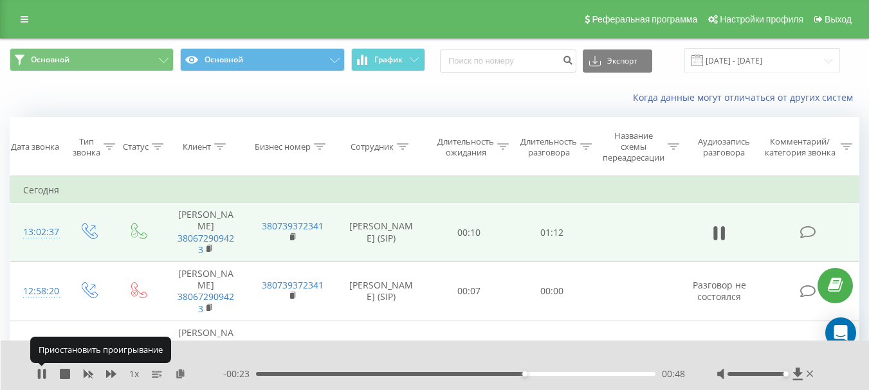
click at [39, 374] on icon at bounding box center [39, 374] width 3 height 10
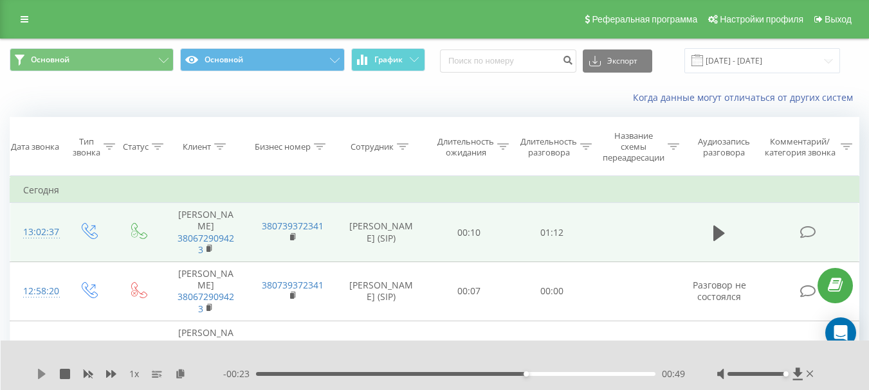
click at [40, 375] on icon at bounding box center [42, 374] width 8 height 10
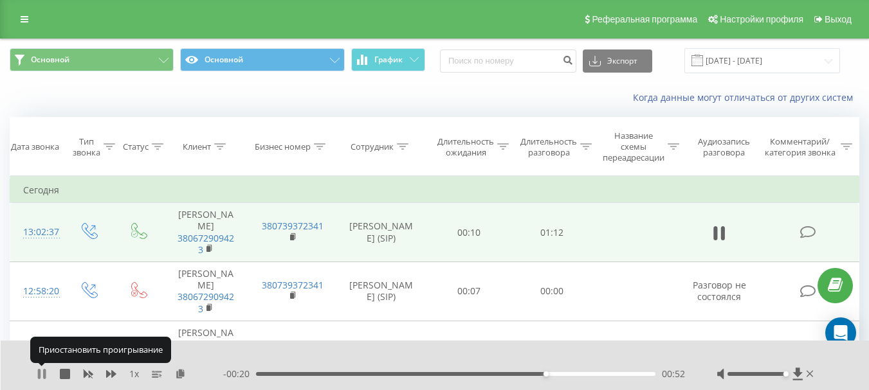
click at [40, 374] on icon at bounding box center [39, 374] width 3 height 10
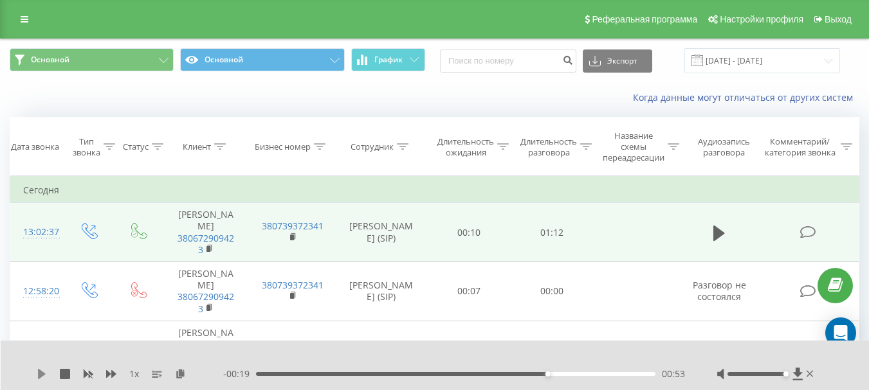
click at [39, 376] on icon at bounding box center [42, 374] width 8 height 10
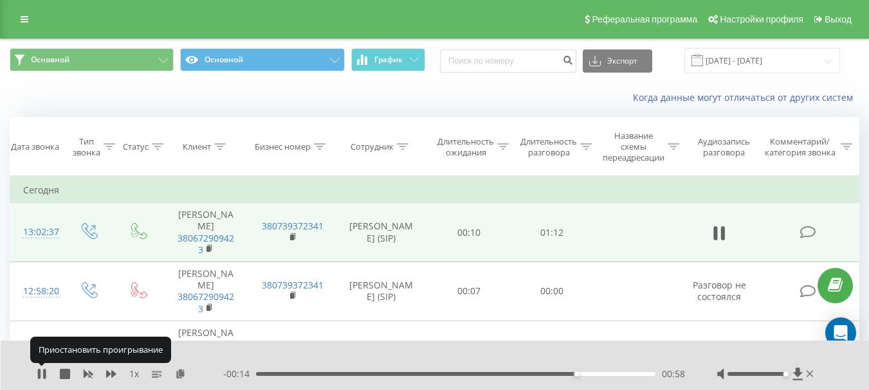
click at [39, 376] on icon at bounding box center [39, 374] width 3 height 10
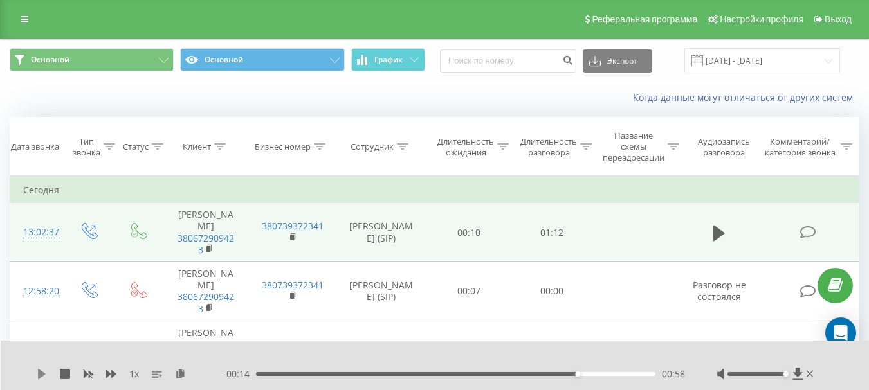
click at [37, 373] on icon at bounding box center [42, 374] width 10 height 10
click at [41, 376] on icon at bounding box center [42, 374] width 8 height 10
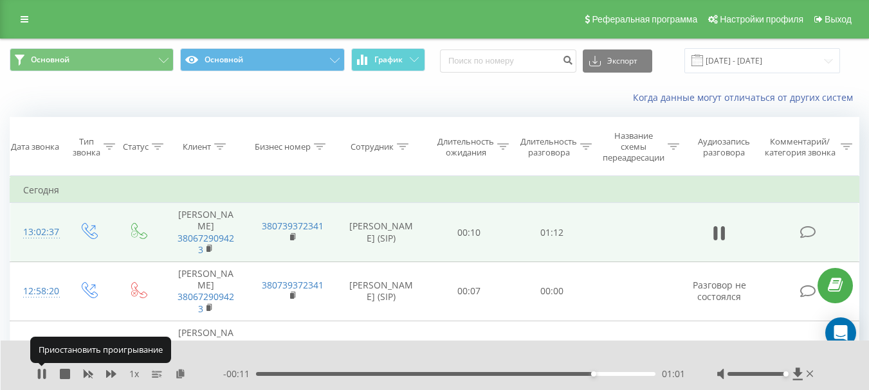
click at [41, 376] on icon at bounding box center [42, 374] width 10 height 10
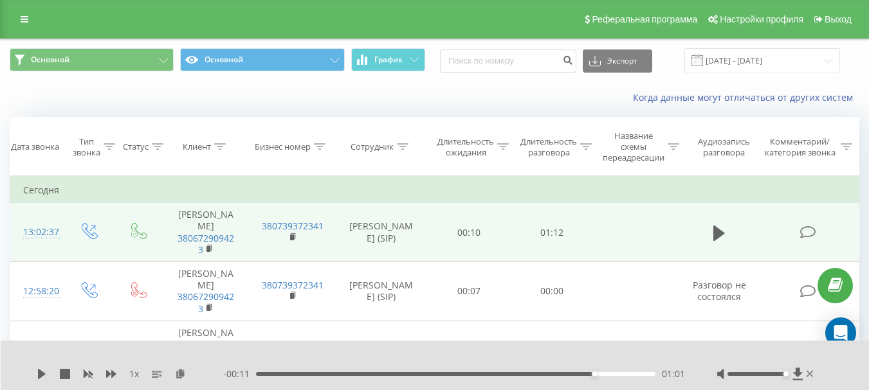
click at [36, 377] on div "1 x - 00:11 01:01 01:01" at bounding box center [435, 366] width 869 height 50
click at [41, 375] on icon at bounding box center [42, 374] width 8 height 10
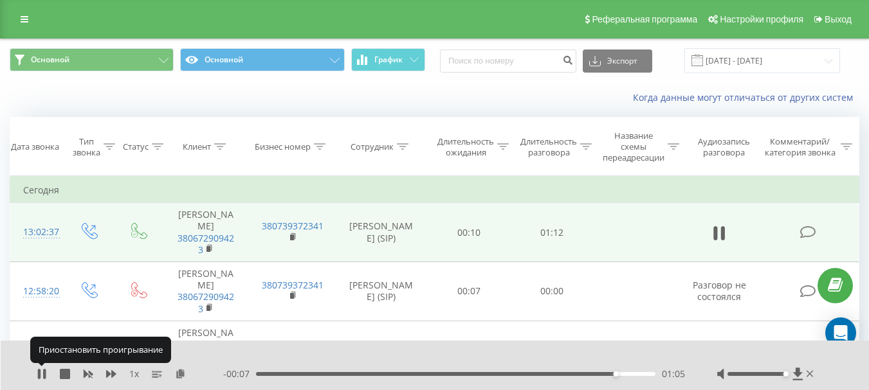
click at [41, 375] on icon at bounding box center [42, 374] width 10 height 10
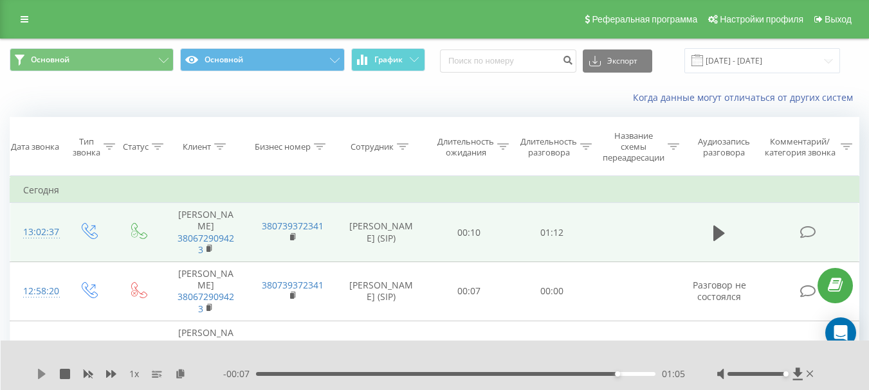
click at [42, 370] on icon at bounding box center [42, 374] width 10 height 10
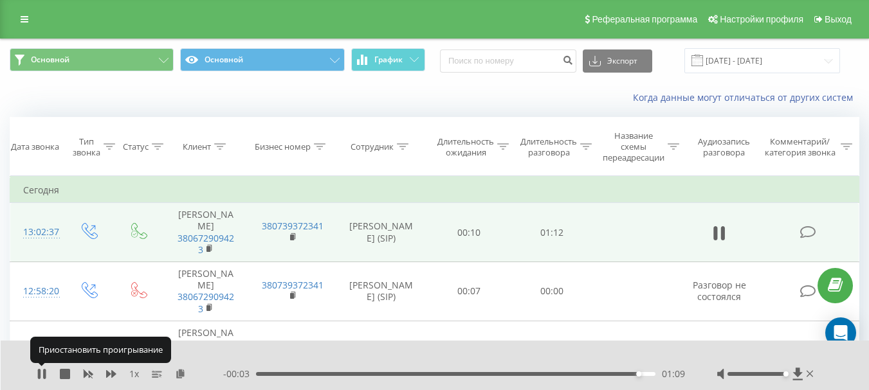
click at [42, 370] on icon at bounding box center [42, 374] width 10 height 10
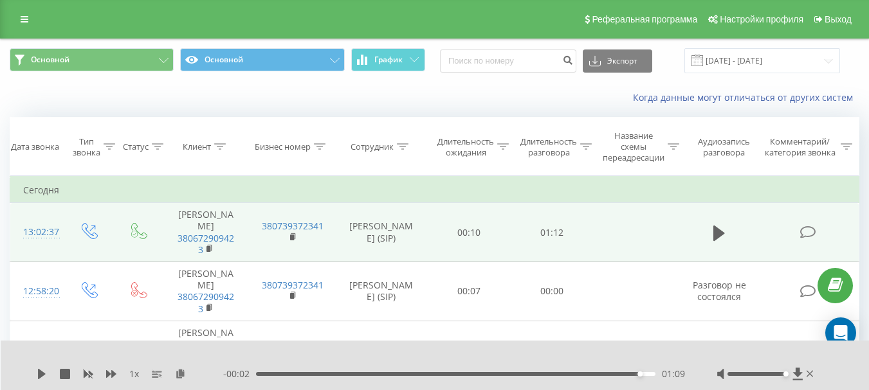
click at [627, 372] on div "01:09" at bounding box center [455, 374] width 399 height 4
click at [39, 371] on icon at bounding box center [42, 374] width 8 height 10
click at [644, 377] on div "00:00 01:12 01:12" at bounding box center [454, 374] width 462 height 13
click at [644, 373] on div "01:12" at bounding box center [454, 374] width 403 height 4
click at [41, 373] on icon at bounding box center [42, 374] width 8 height 10
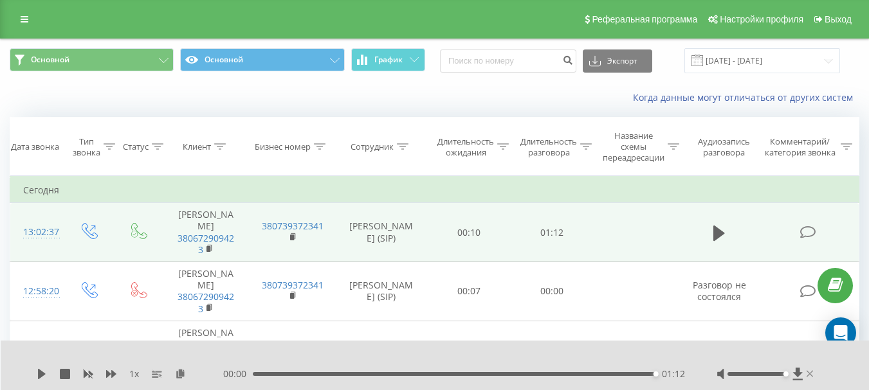
click at [810, 374] on icon at bounding box center [810, 374] width 7 height 6
